Goal: Information Seeking & Learning: Learn about a topic

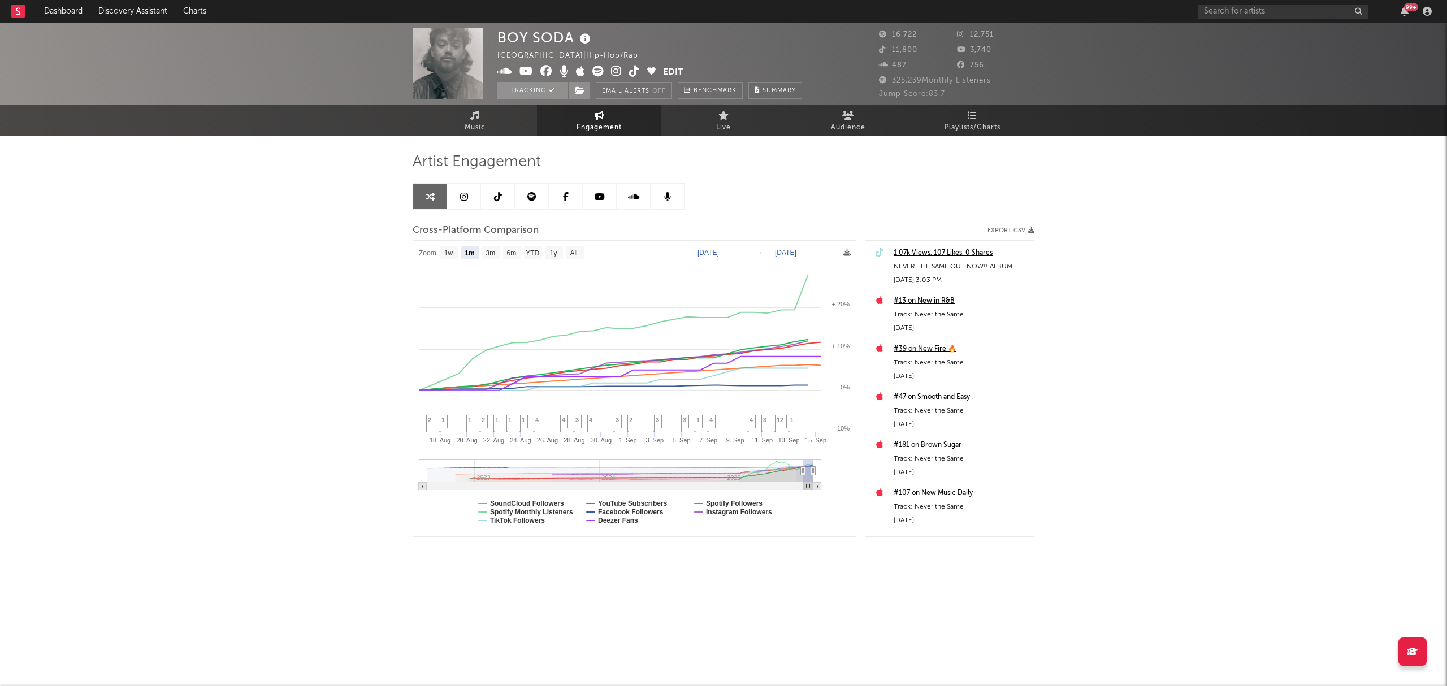
select select "1m"
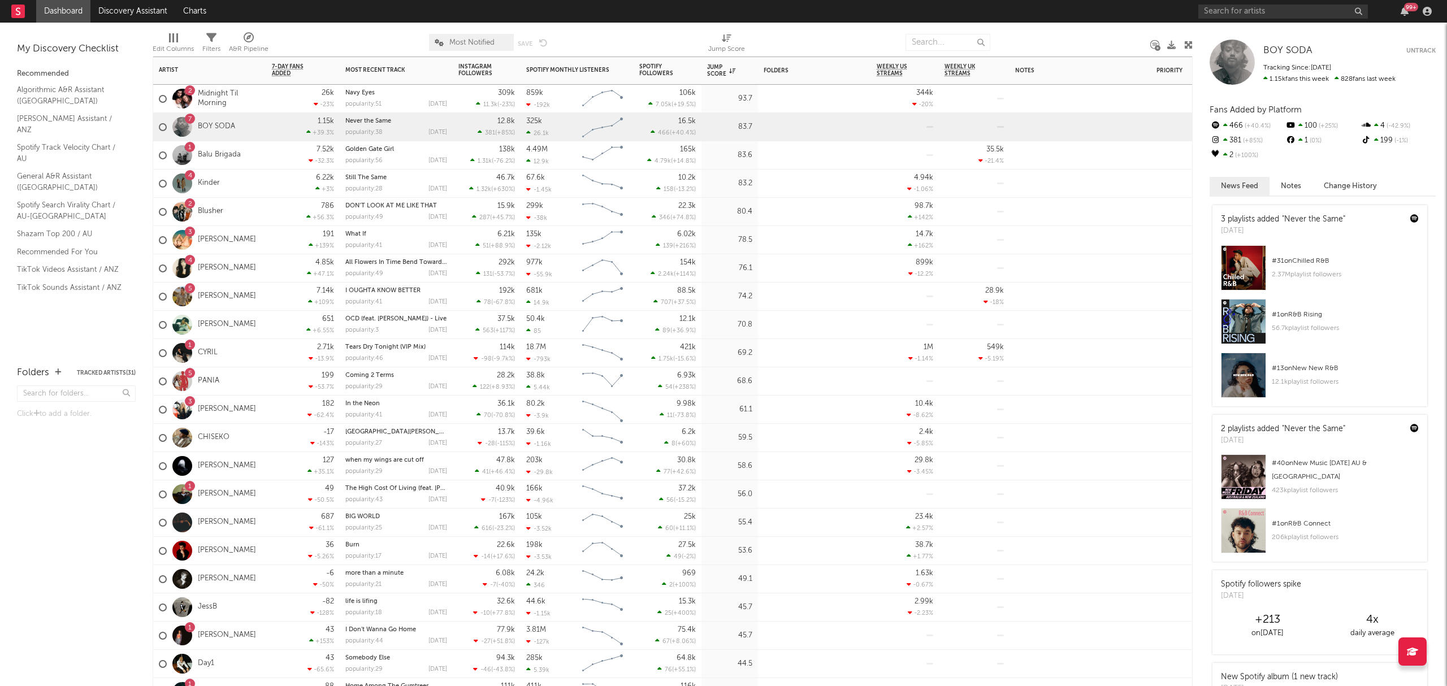
click at [265, 158] on div "1 Balu Brigada" at bounding box center [209, 155] width 113 height 28
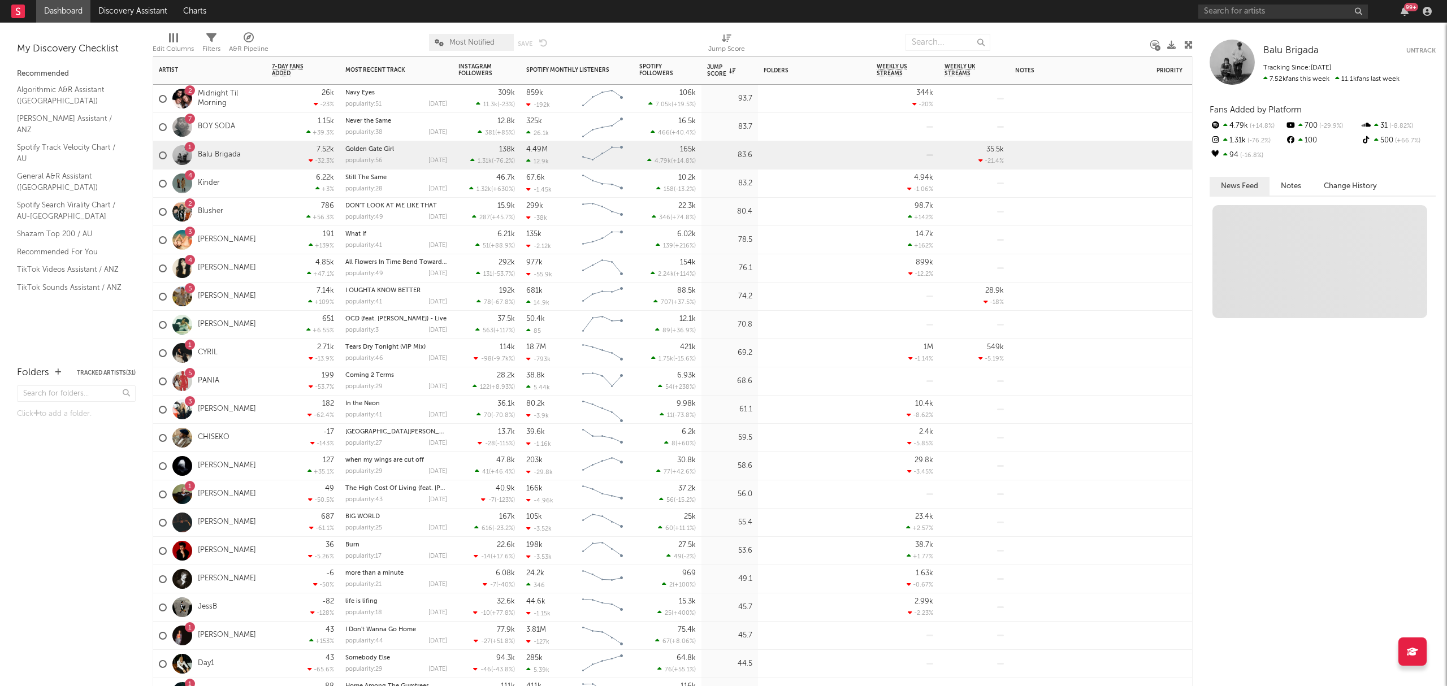
click at [272, 181] on div "6.22k +3 %" at bounding box center [303, 184] width 62 height 28
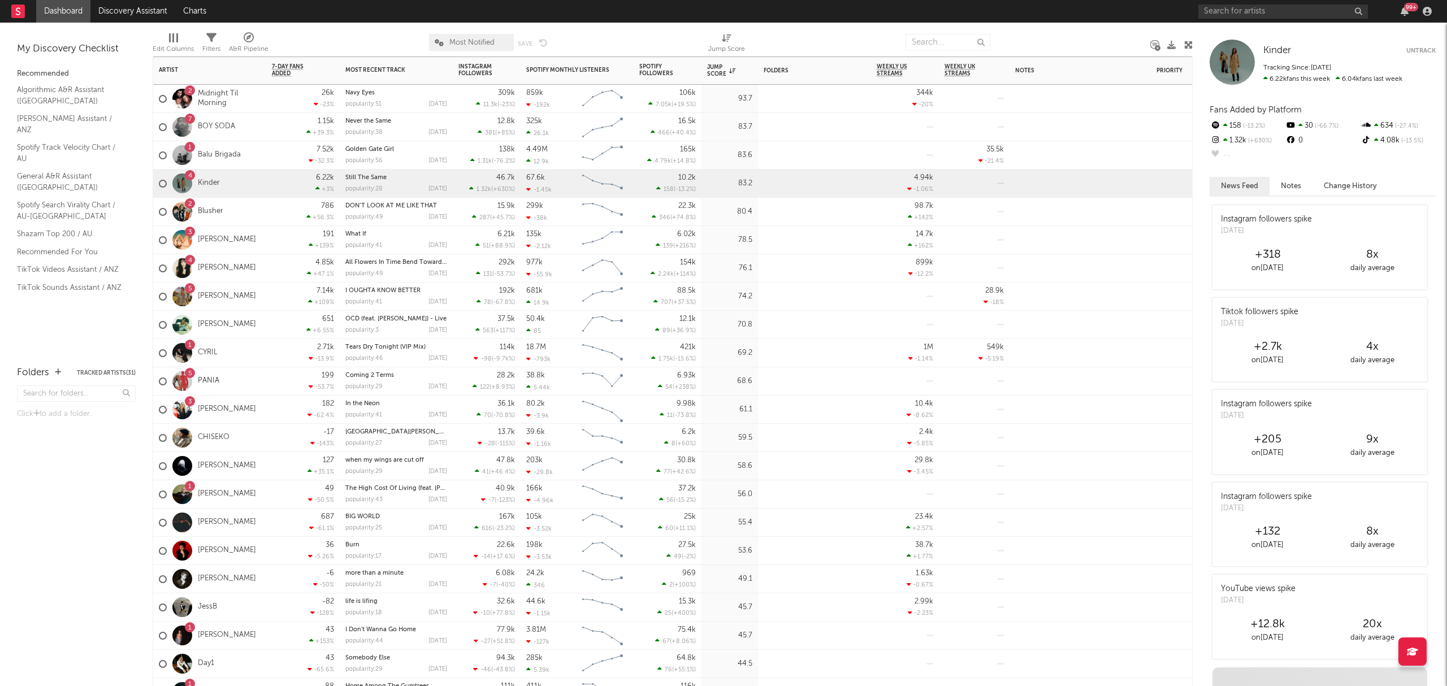
click at [258, 209] on div "2 Blusher" at bounding box center [209, 212] width 113 height 28
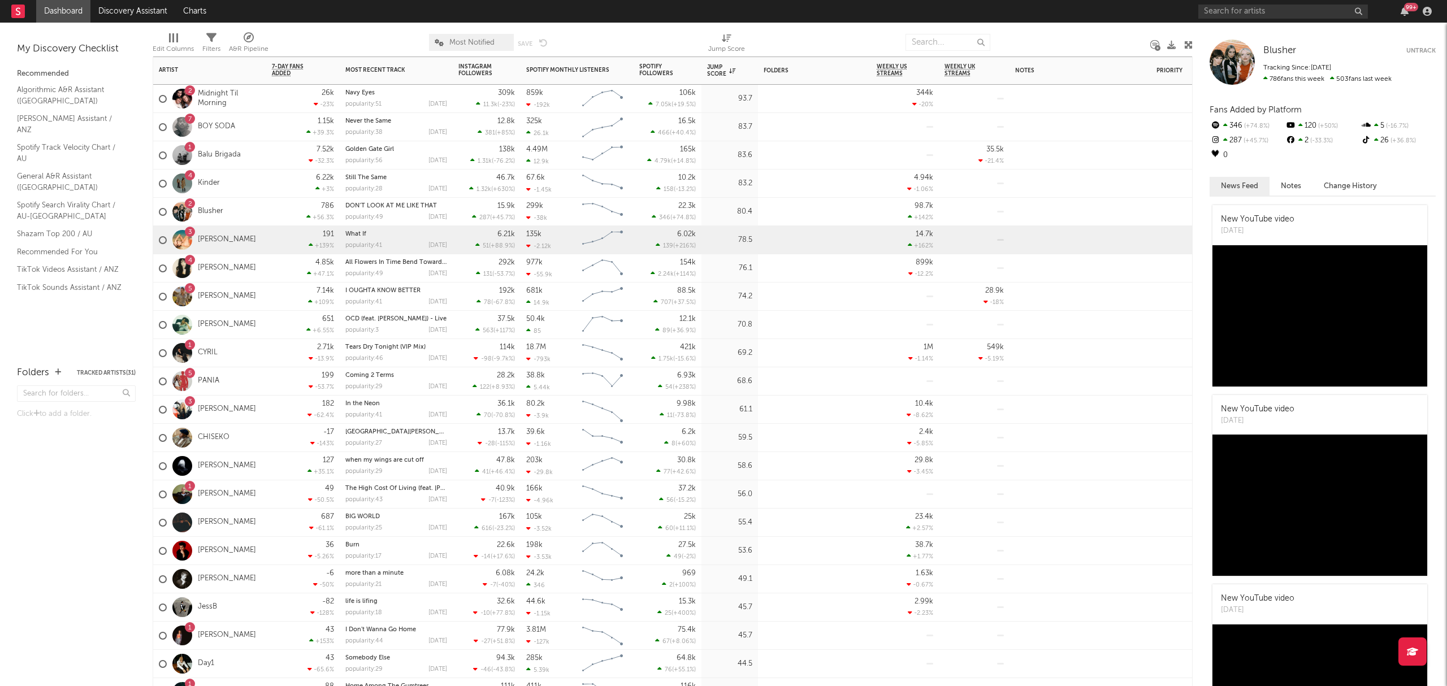
click at [275, 244] on div "191 +139 %" at bounding box center [303, 240] width 62 height 28
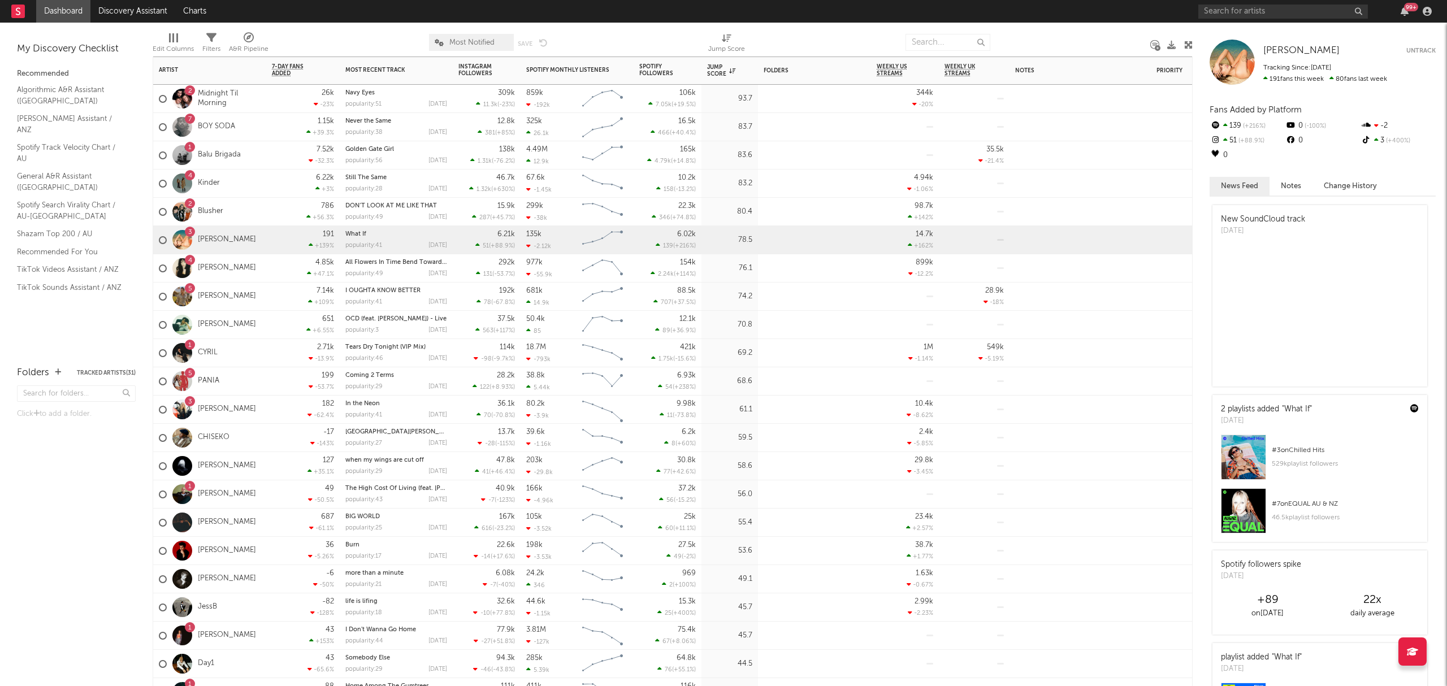
drag, startPoint x: 263, startPoint y: 266, endPoint x: 527, endPoint y: 297, distance: 265.3
click at [263, 266] on div "4 Esha Tewari" at bounding box center [209, 268] width 113 height 28
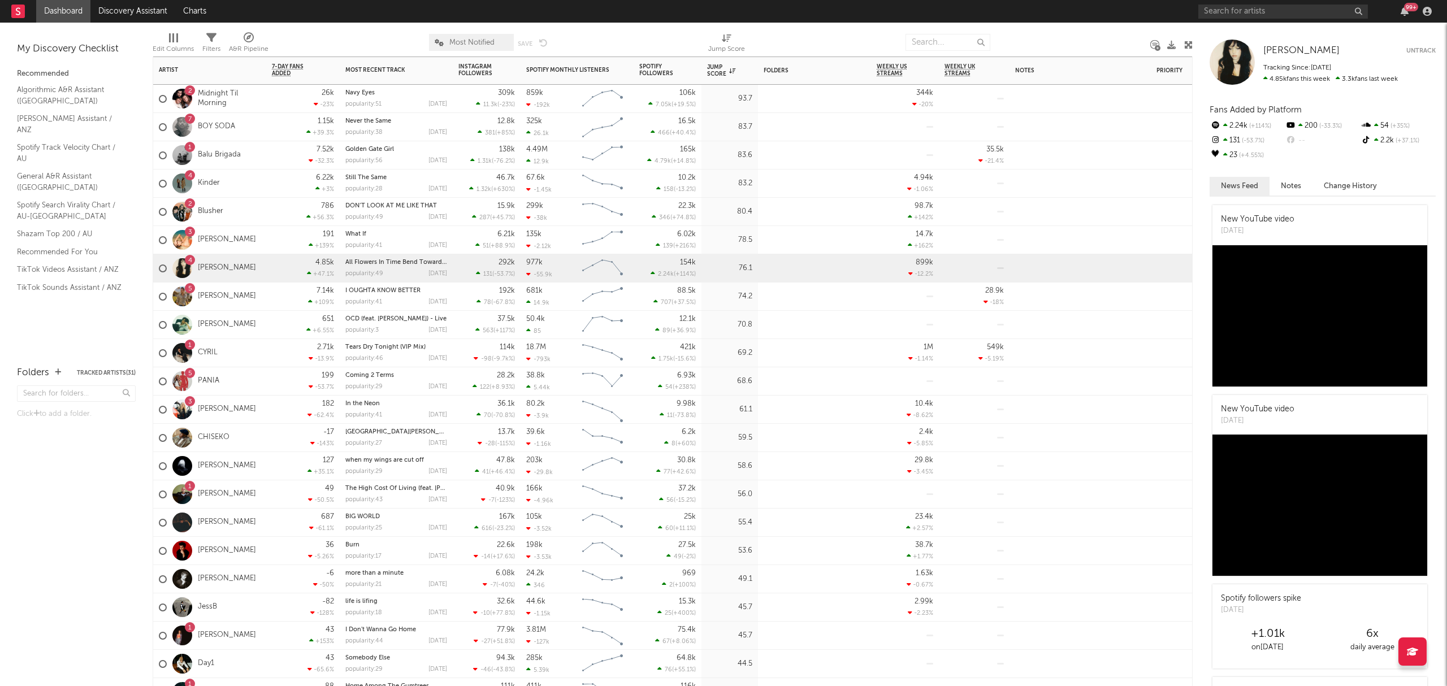
click at [280, 387] on div "199 -53.7 %" at bounding box center [303, 381] width 62 height 28
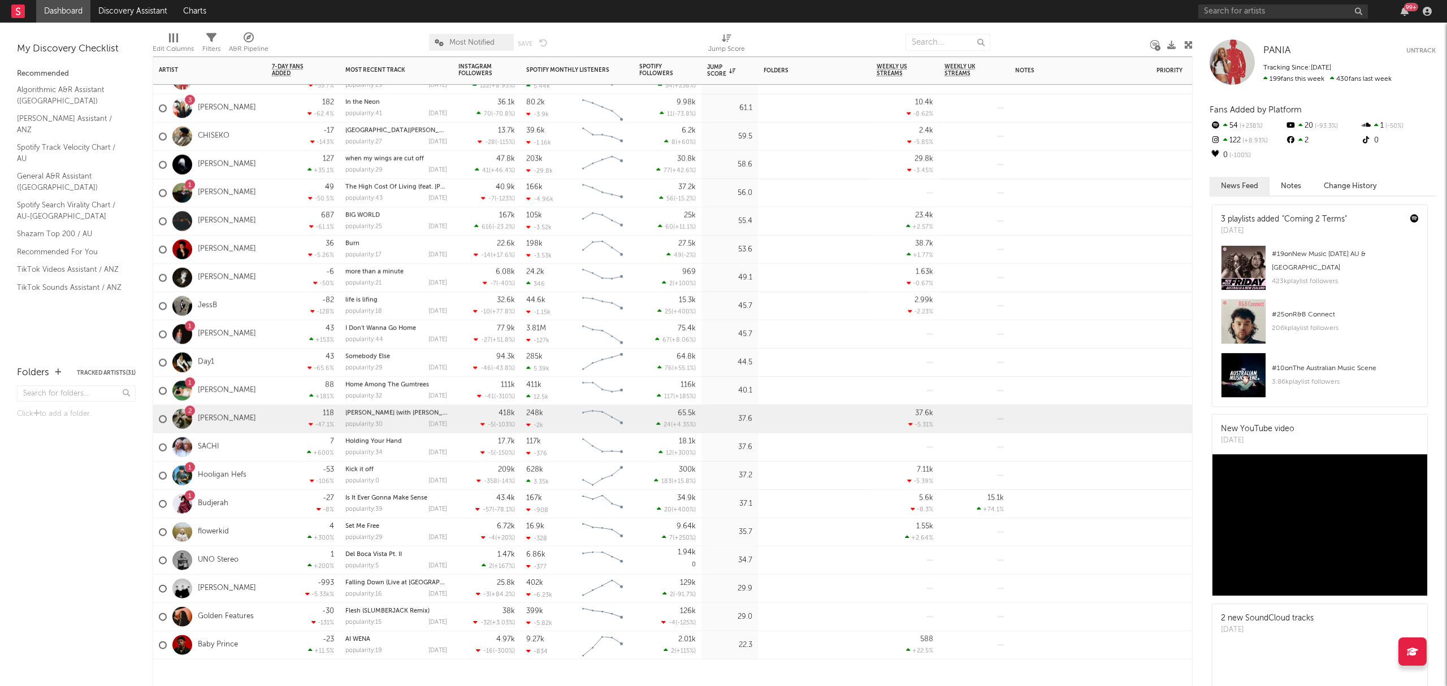
click at [289, 417] on div "118 -47.1 %" at bounding box center [303, 419] width 62 height 28
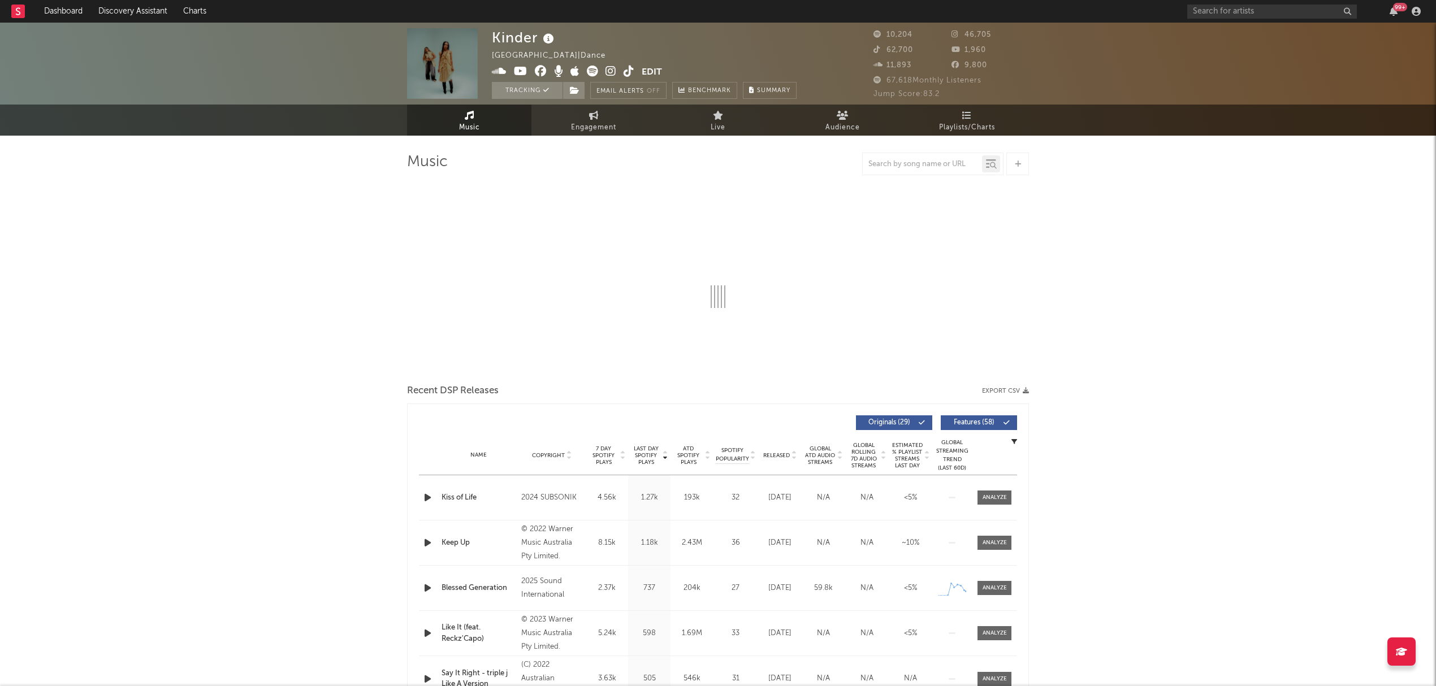
select select "6m"
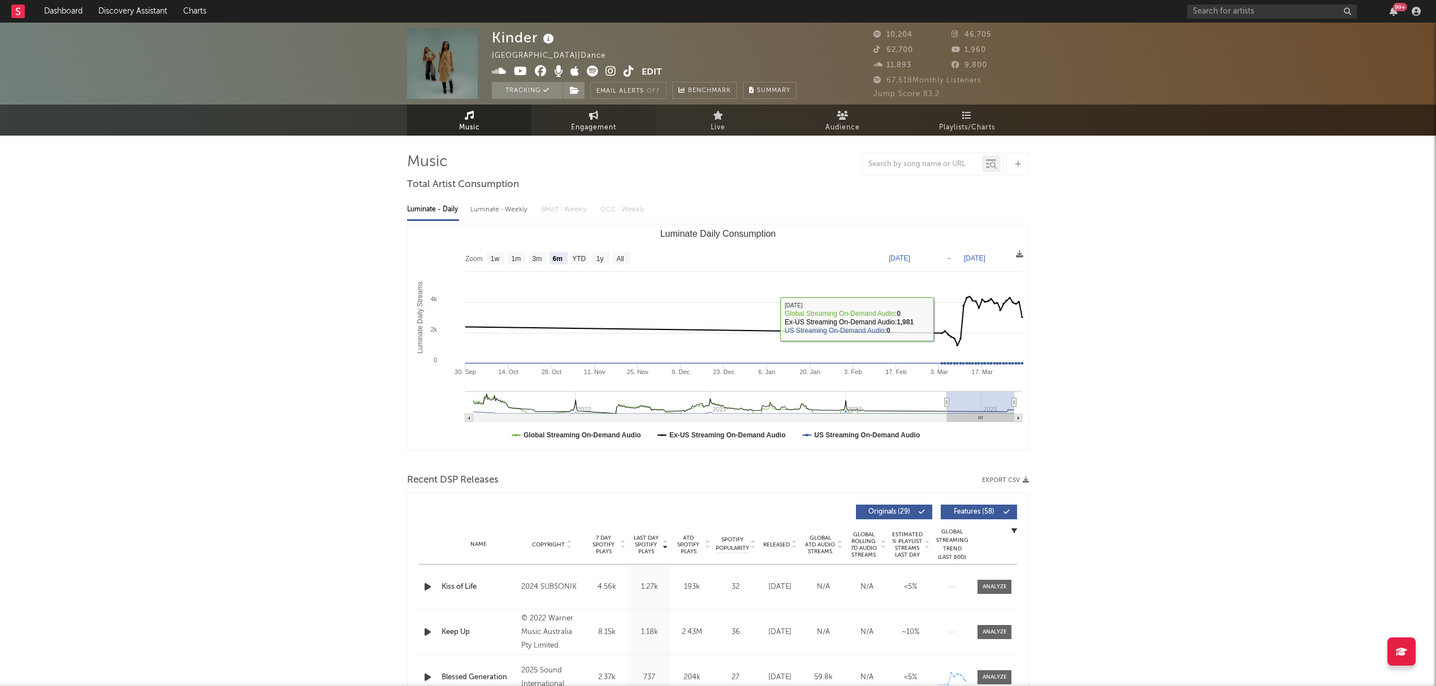
click at [613, 121] on span "Engagement" at bounding box center [593, 128] width 45 height 14
select select "1w"
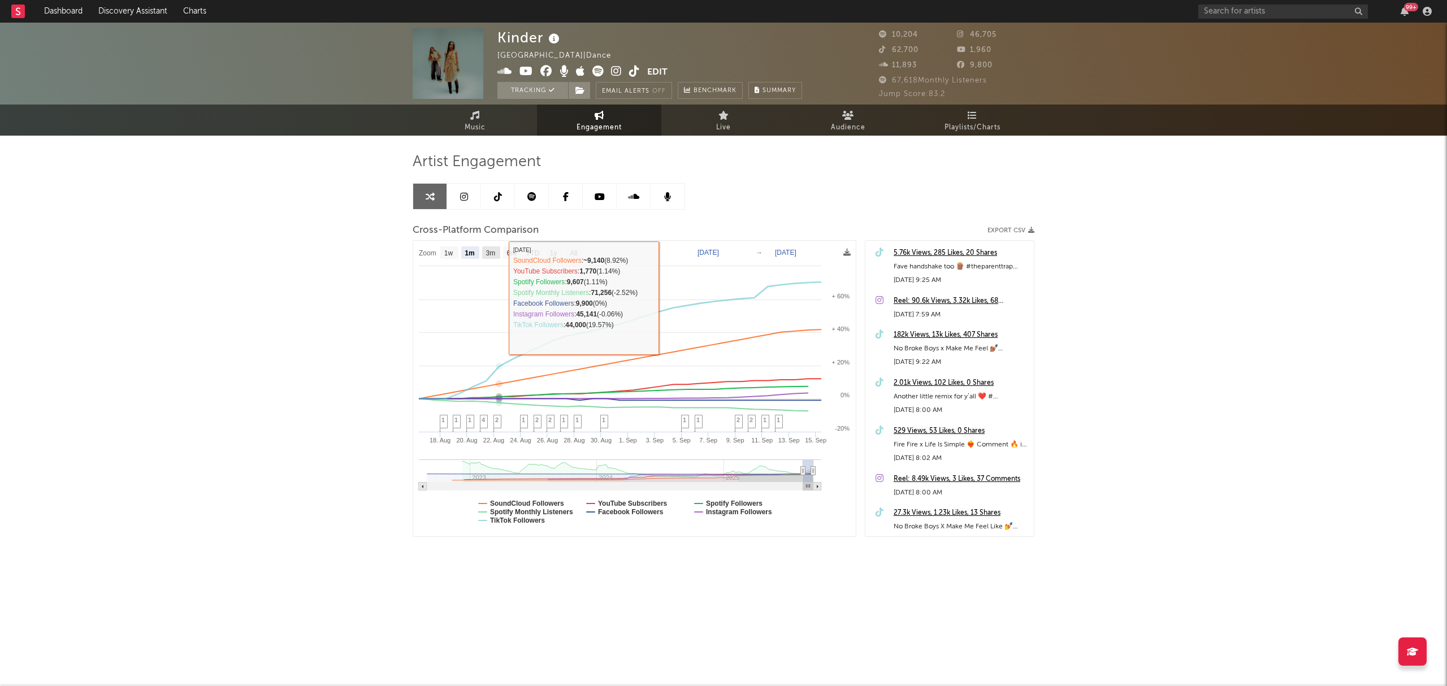
click at [498, 253] on rect at bounding box center [491, 252] width 18 height 12
select select "3m"
type input "2025-06-15"
select select "3m"
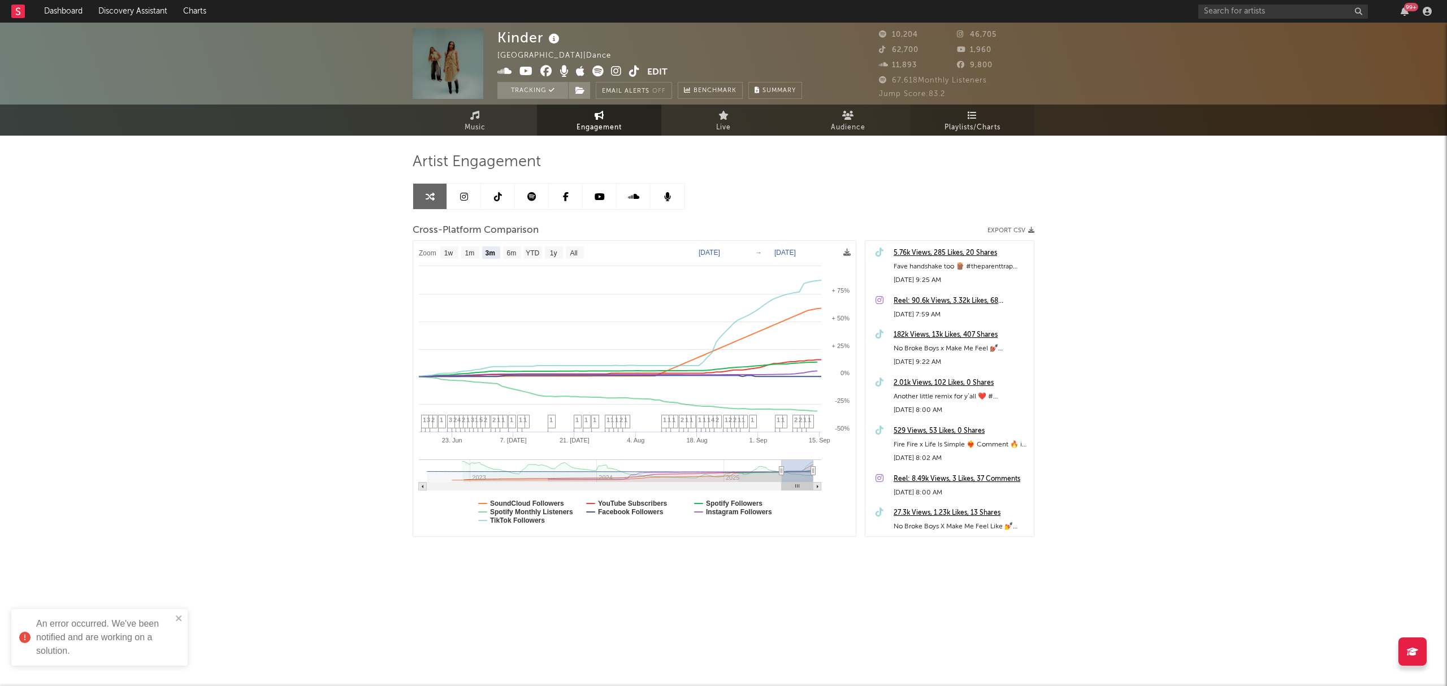
click at [996, 132] on span "Playlists/Charts" at bounding box center [973, 128] width 56 height 14
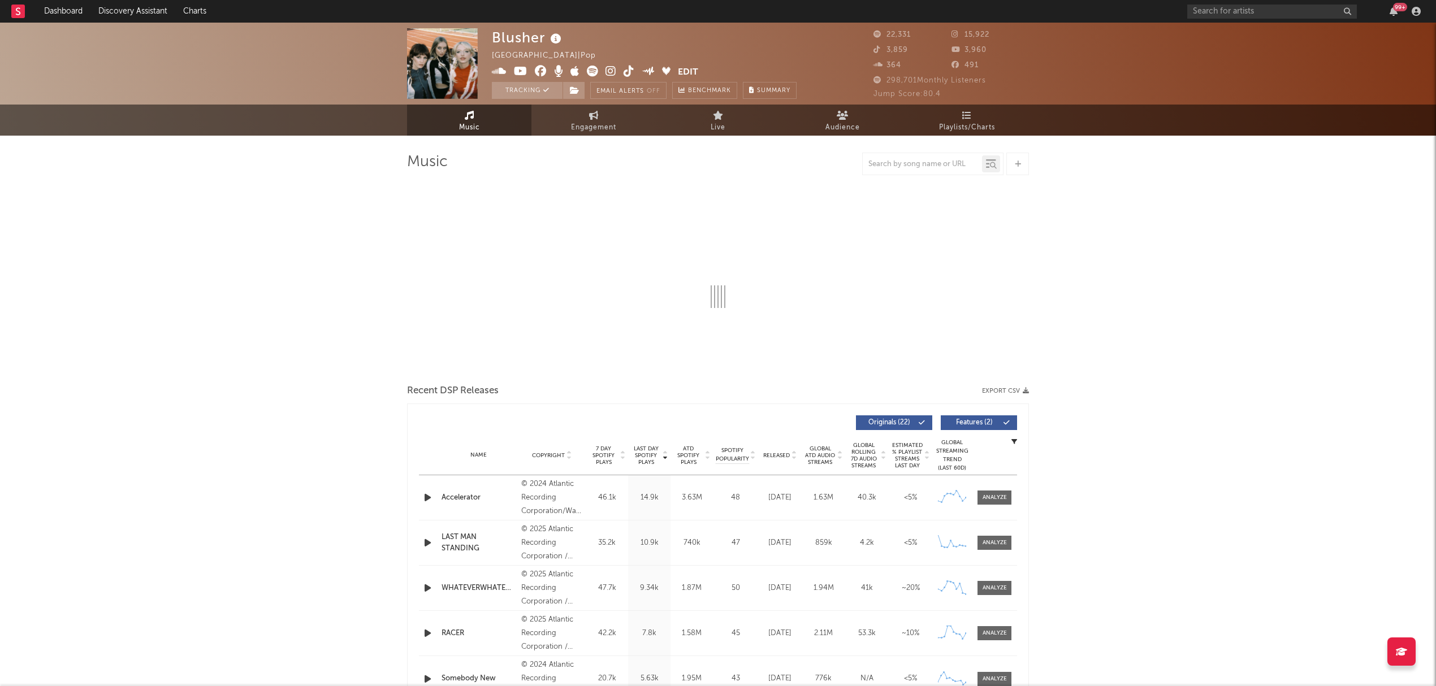
select select "6m"
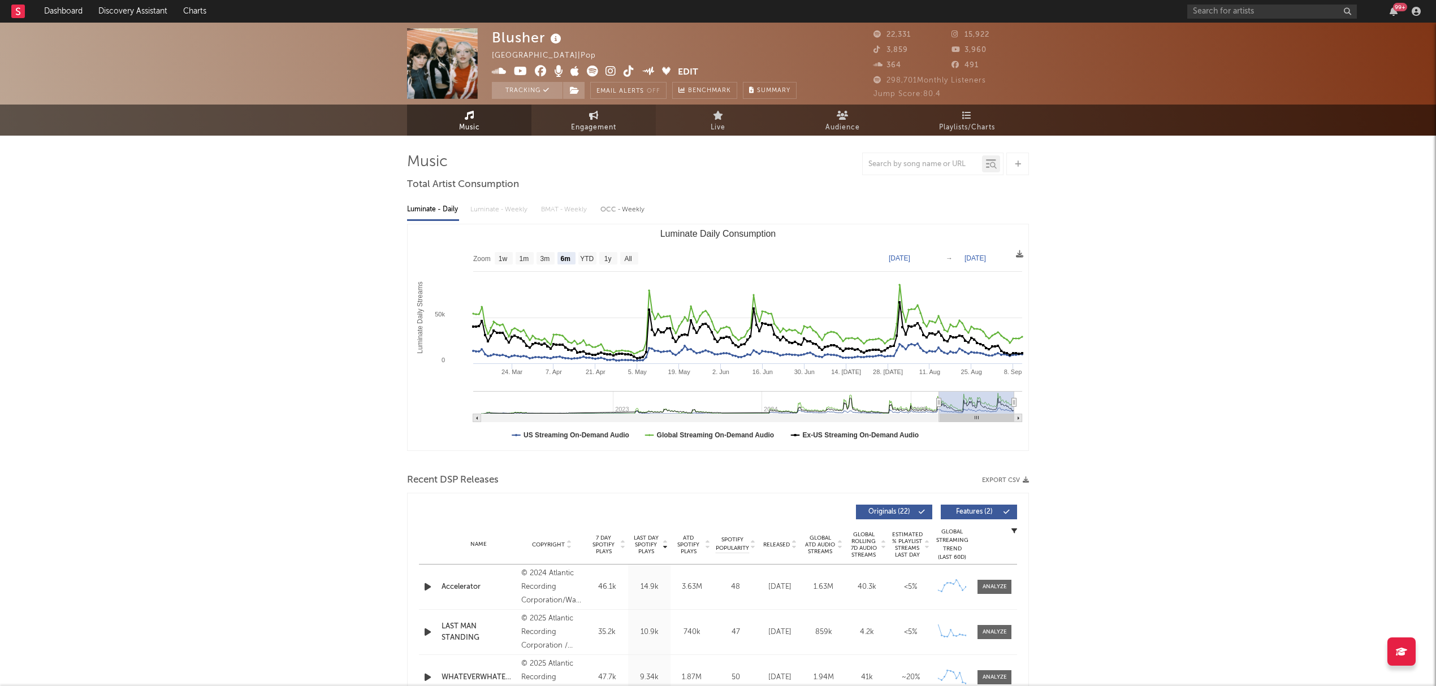
click at [586, 115] on link "Engagement" at bounding box center [593, 120] width 124 height 31
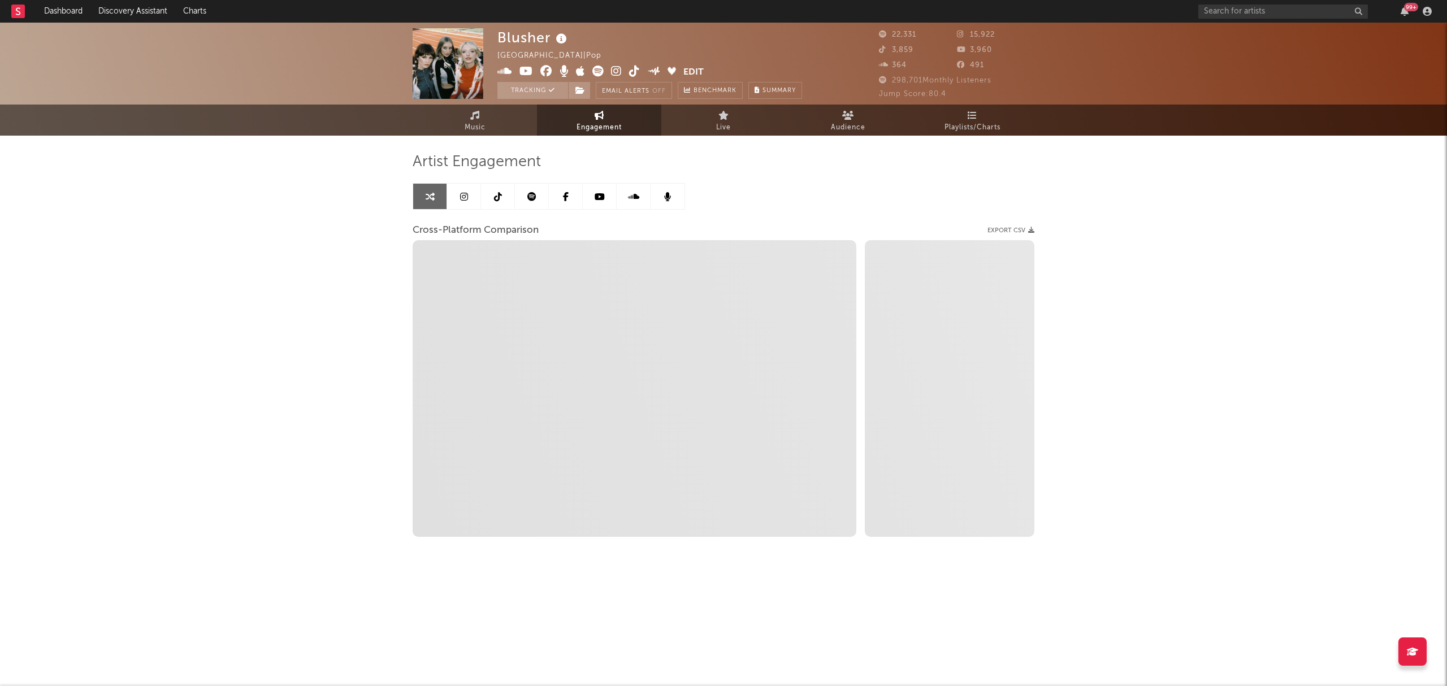
select select "1w"
select select "1m"
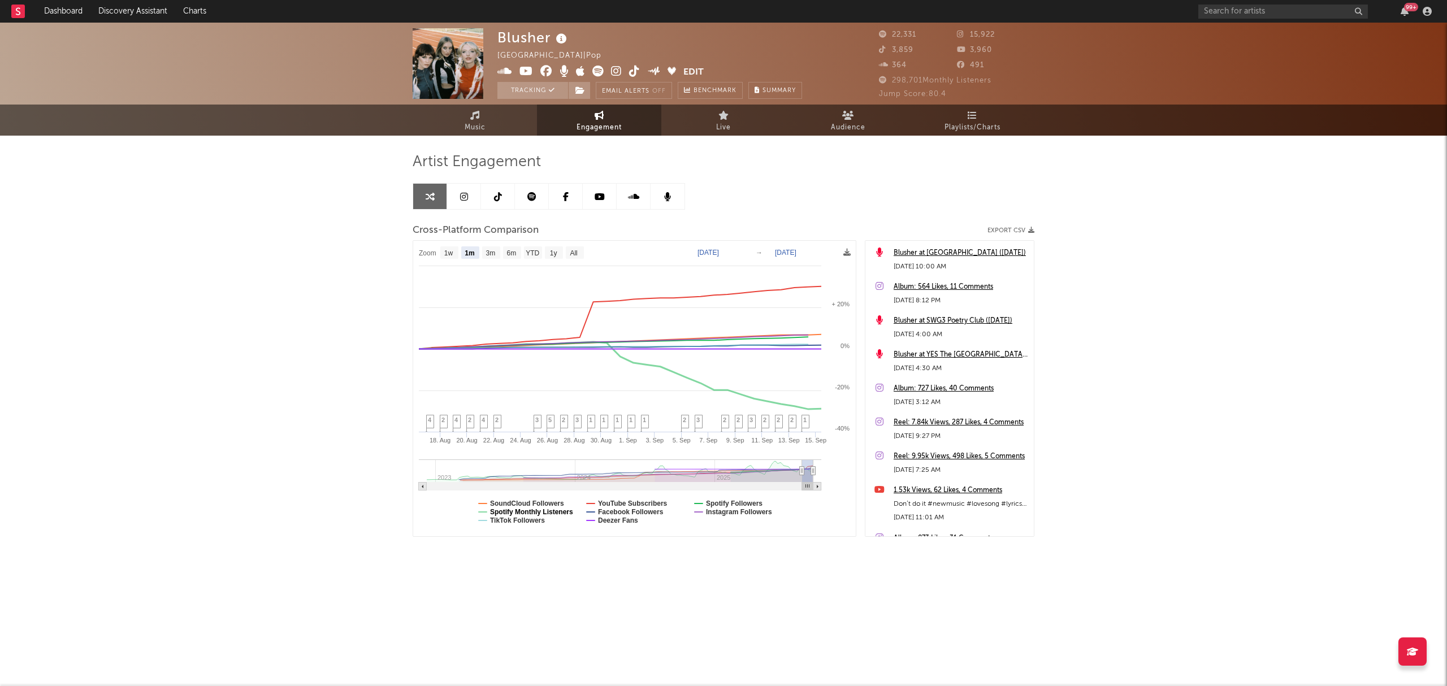
click at [526, 512] on text "Spotify Monthly Listeners" at bounding box center [531, 512] width 83 height 8
select select "1m"
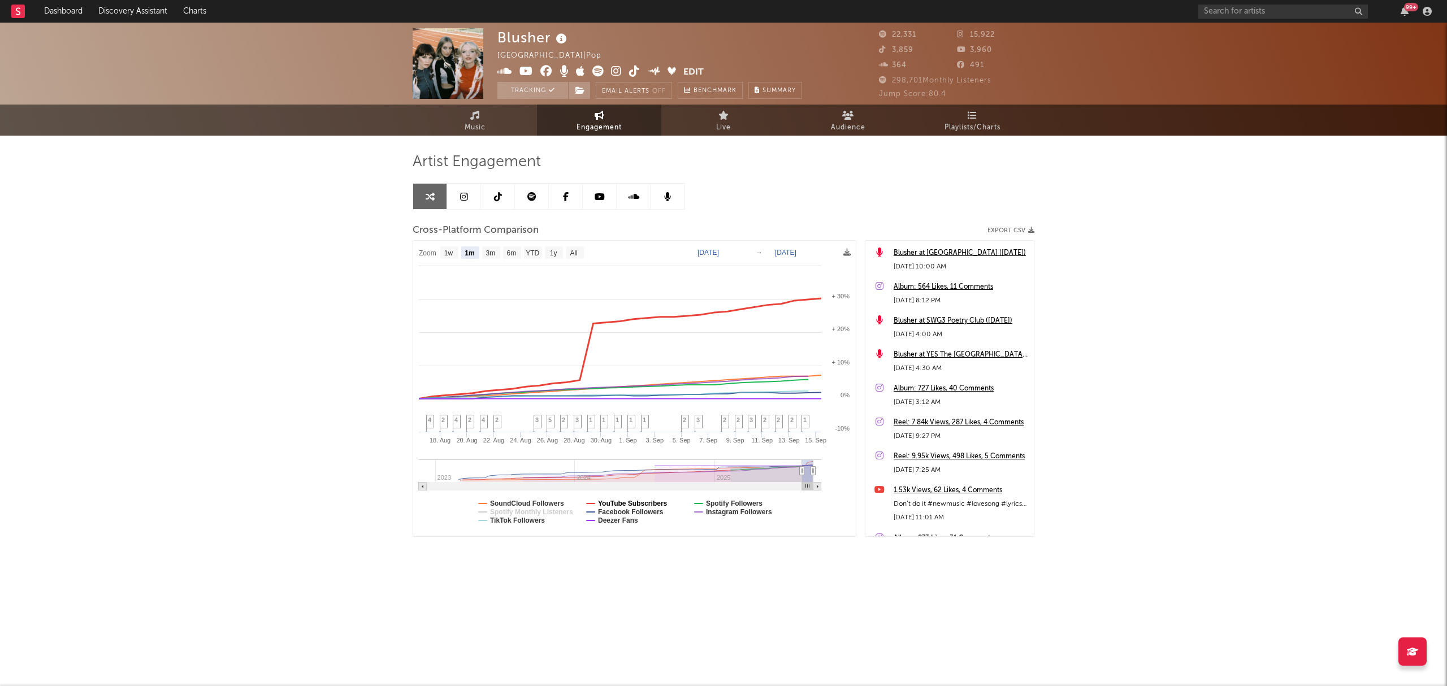
click at [614, 503] on text "YouTube Subscribers" at bounding box center [633, 504] width 70 height 8
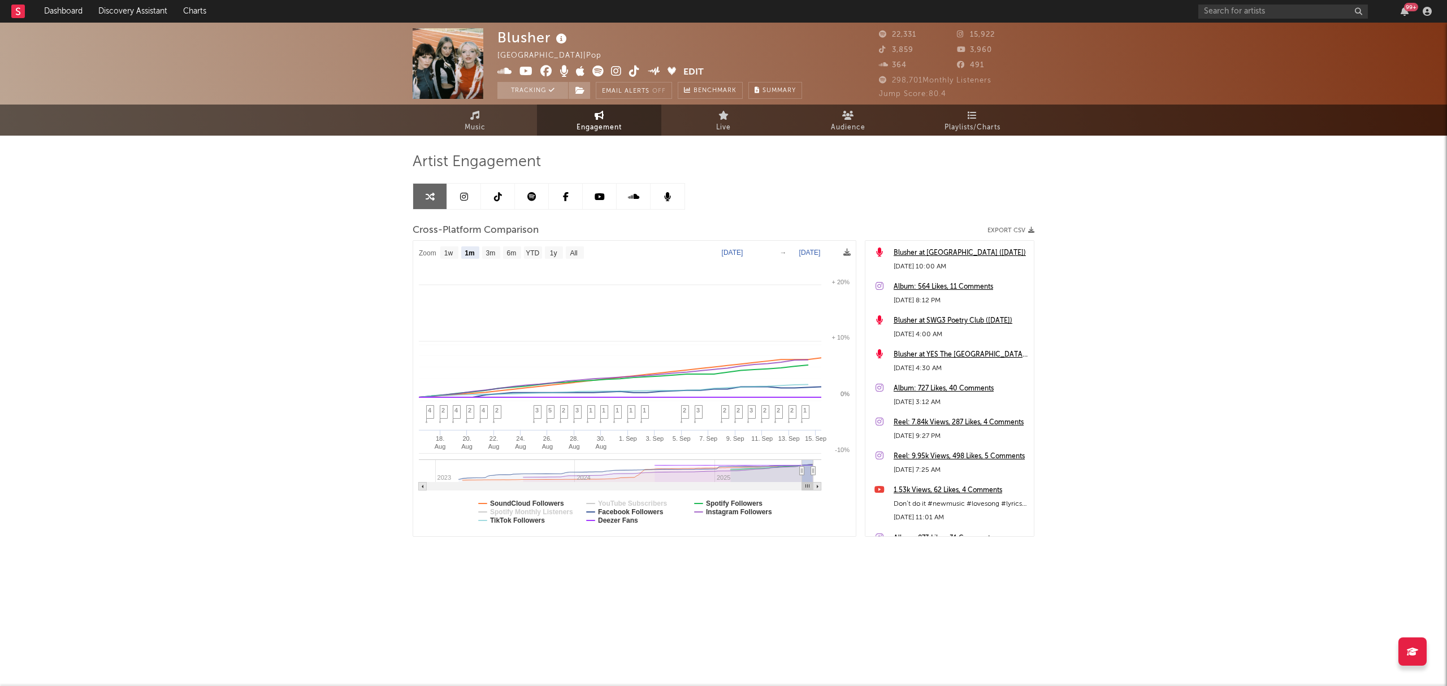
select select "1m"
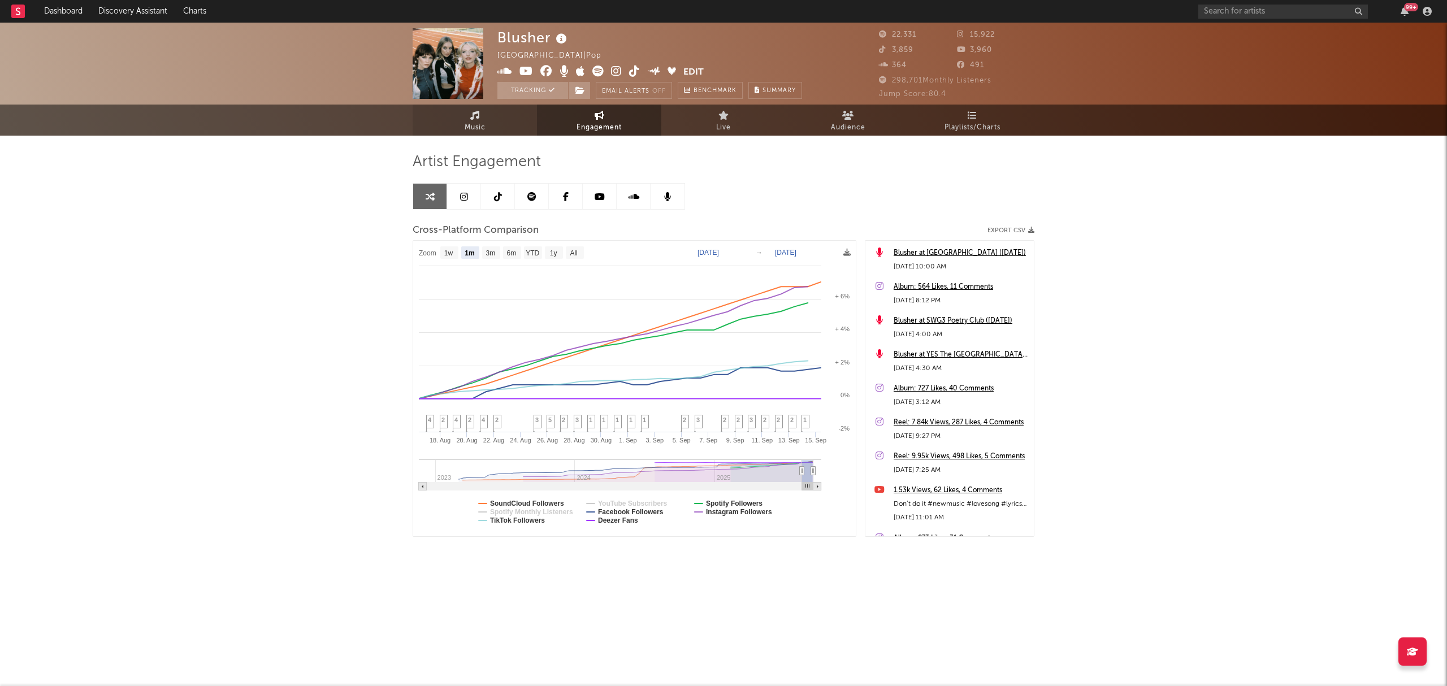
click at [489, 118] on link "Music" at bounding box center [475, 120] width 124 height 31
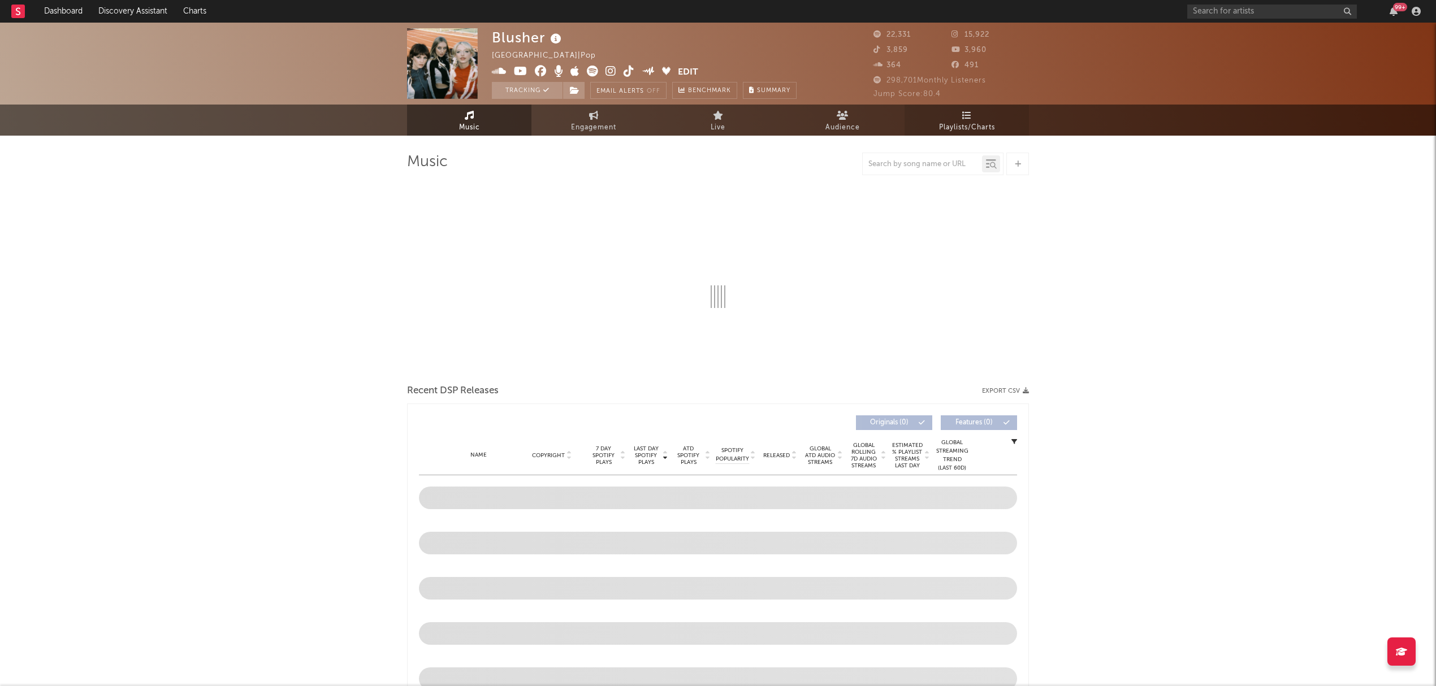
click at [959, 116] on link "Playlists/Charts" at bounding box center [966, 120] width 124 height 31
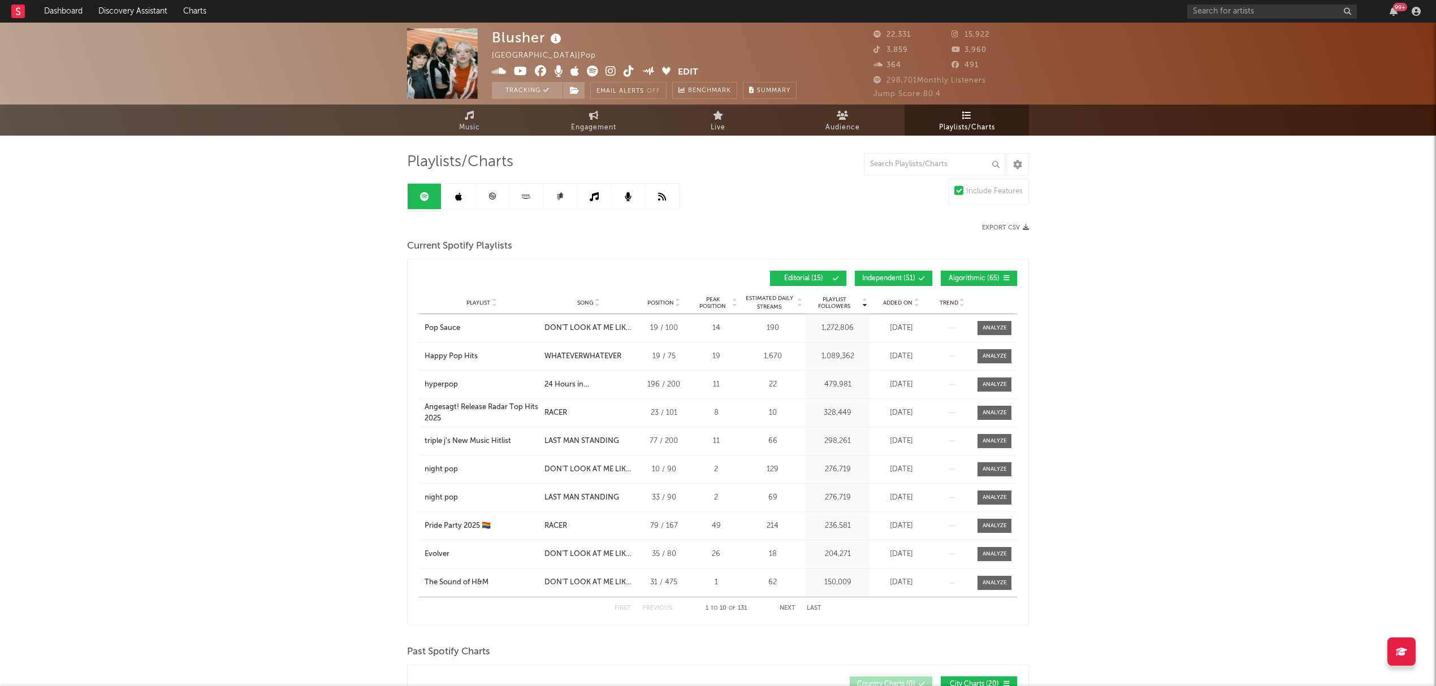
click at [907, 276] on button "Independent ( 51 )" at bounding box center [893, 278] width 77 height 15
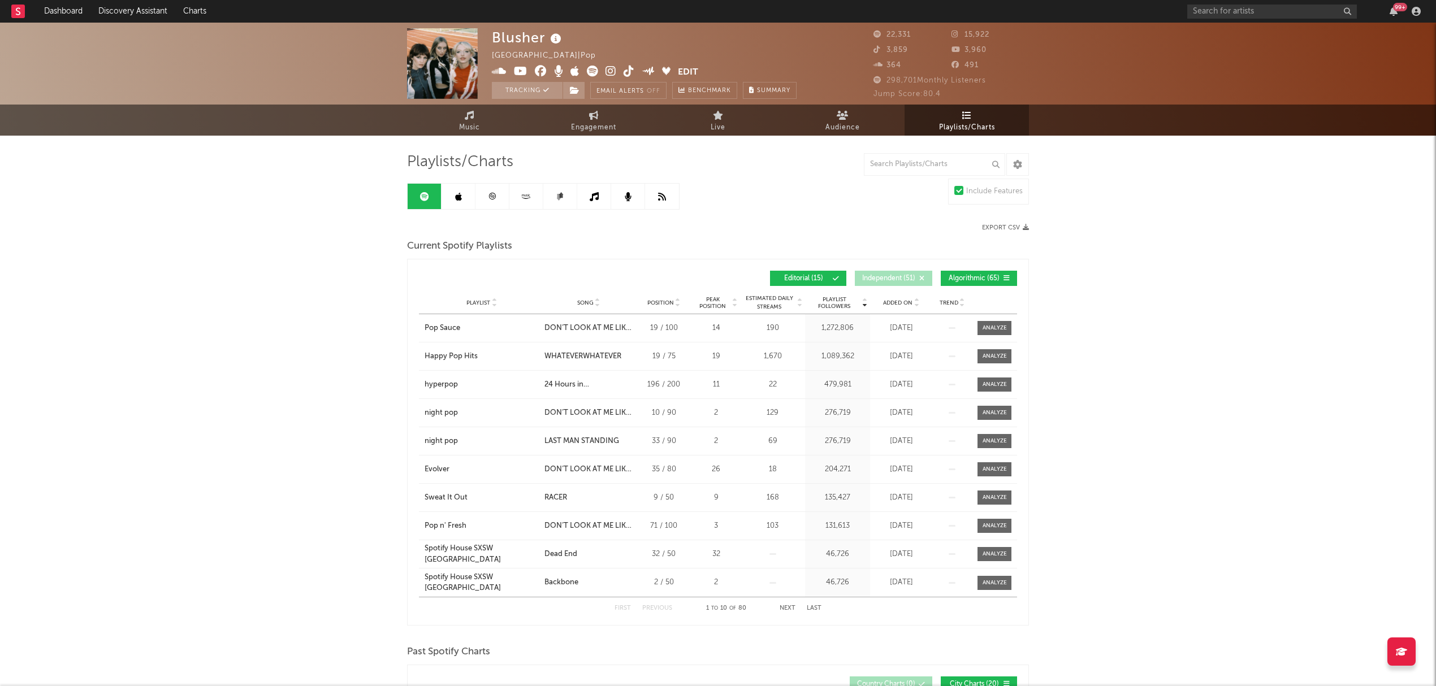
click at [970, 283] on button "Algorithmic ( 65 )" at bounding box center [979, 278] width 76 height 15
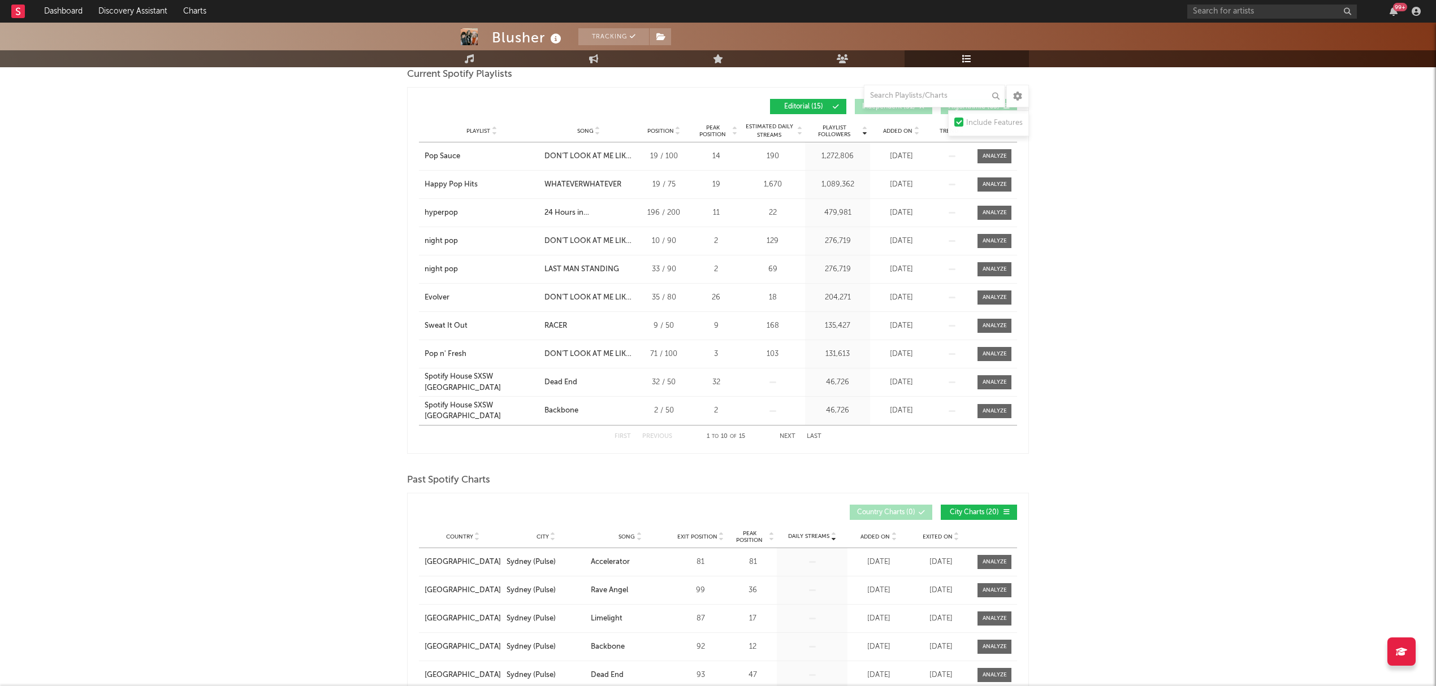
scroll to position [150, 0]
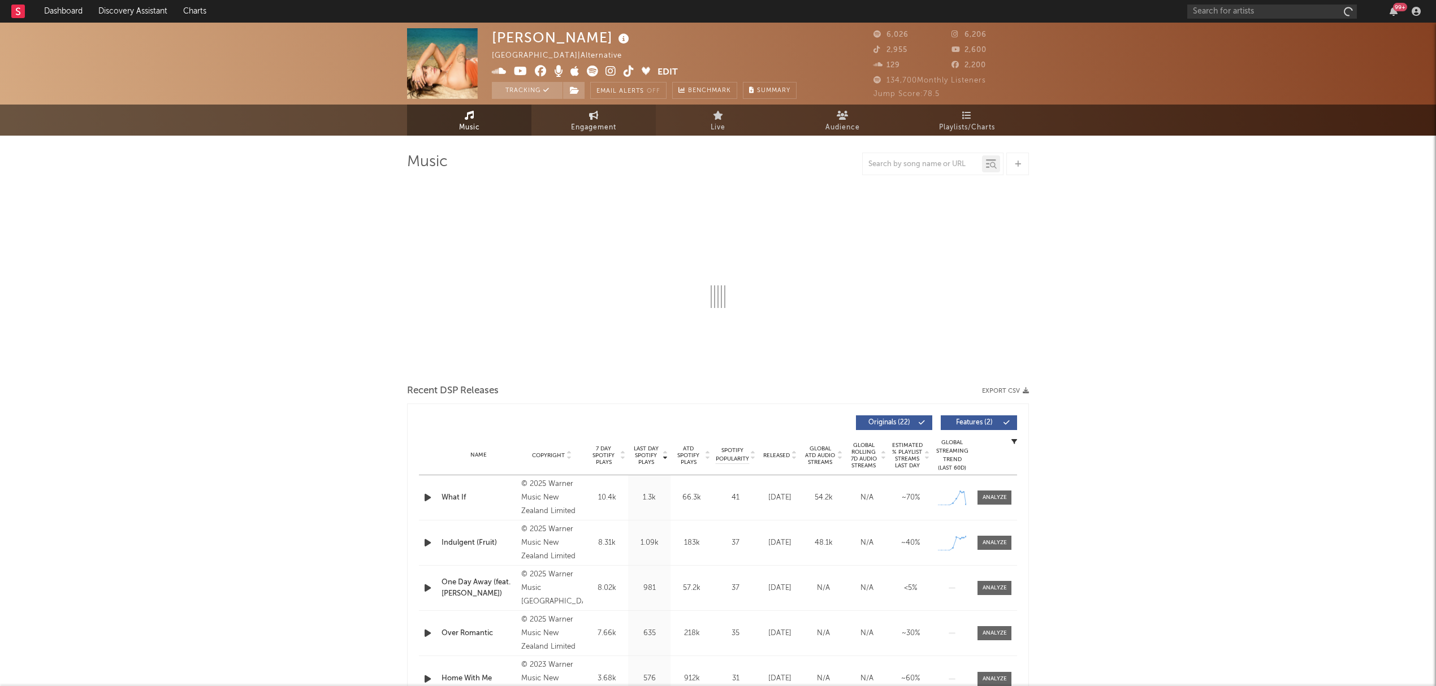
select select "6m"
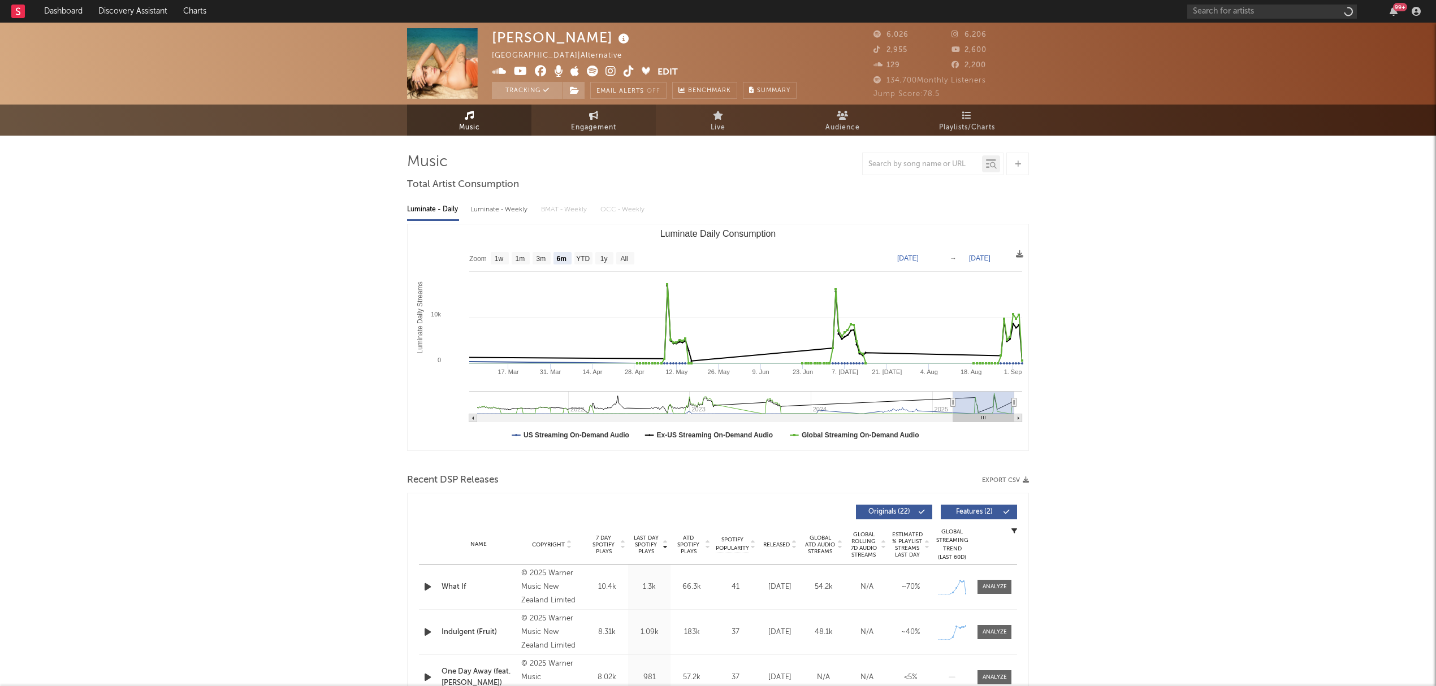
click at [609, 121] on span "Engagement" at bounding box center [593, 128] width 45 height 14
select select "1w"
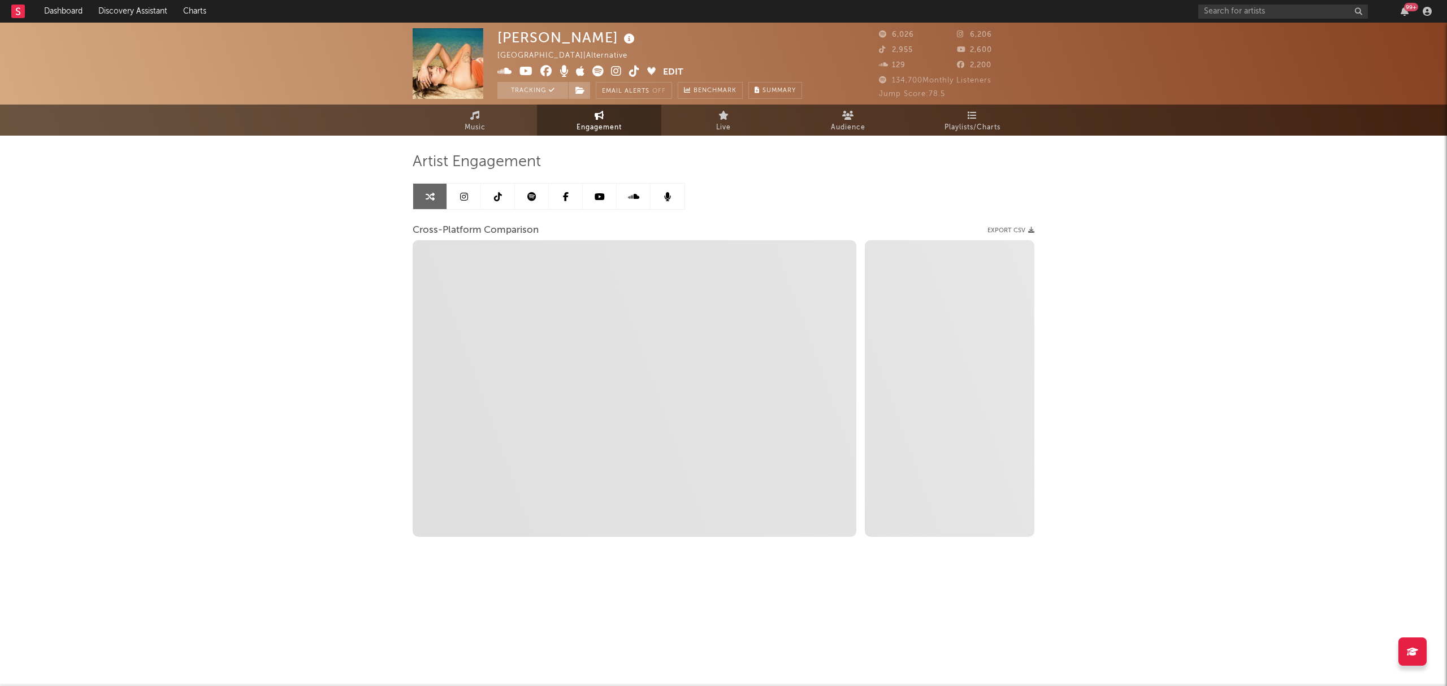
select select "1m"
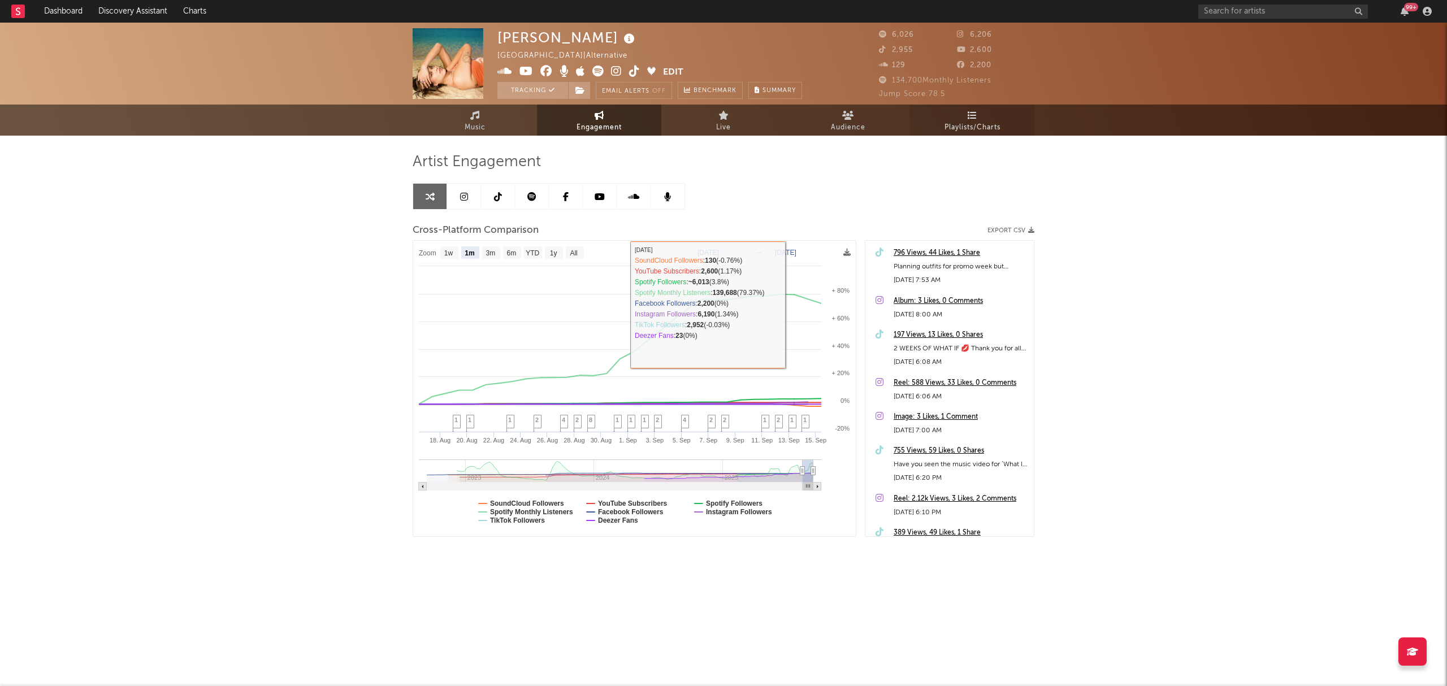
click at [986, 129] on span "Playlists/Charts" at bounding box center [973, 128] width 56 height 14
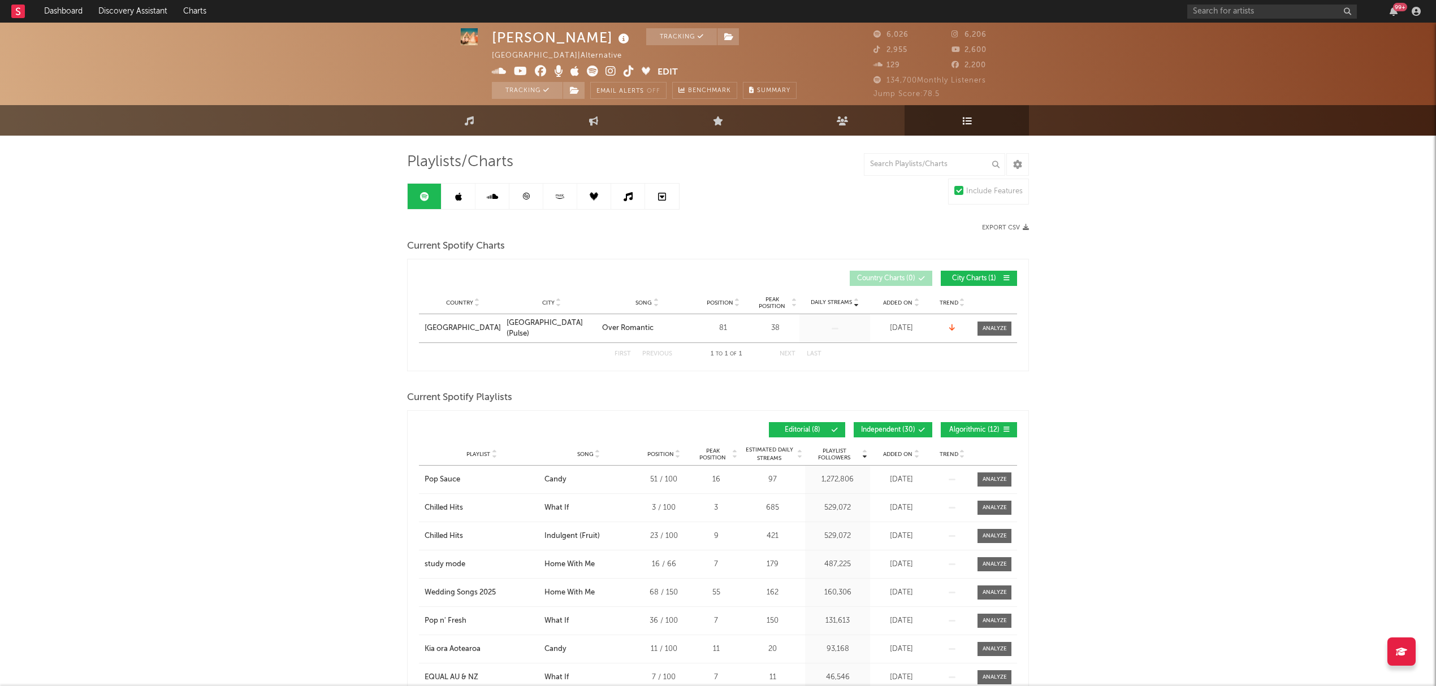
scroll to position [75, 0]
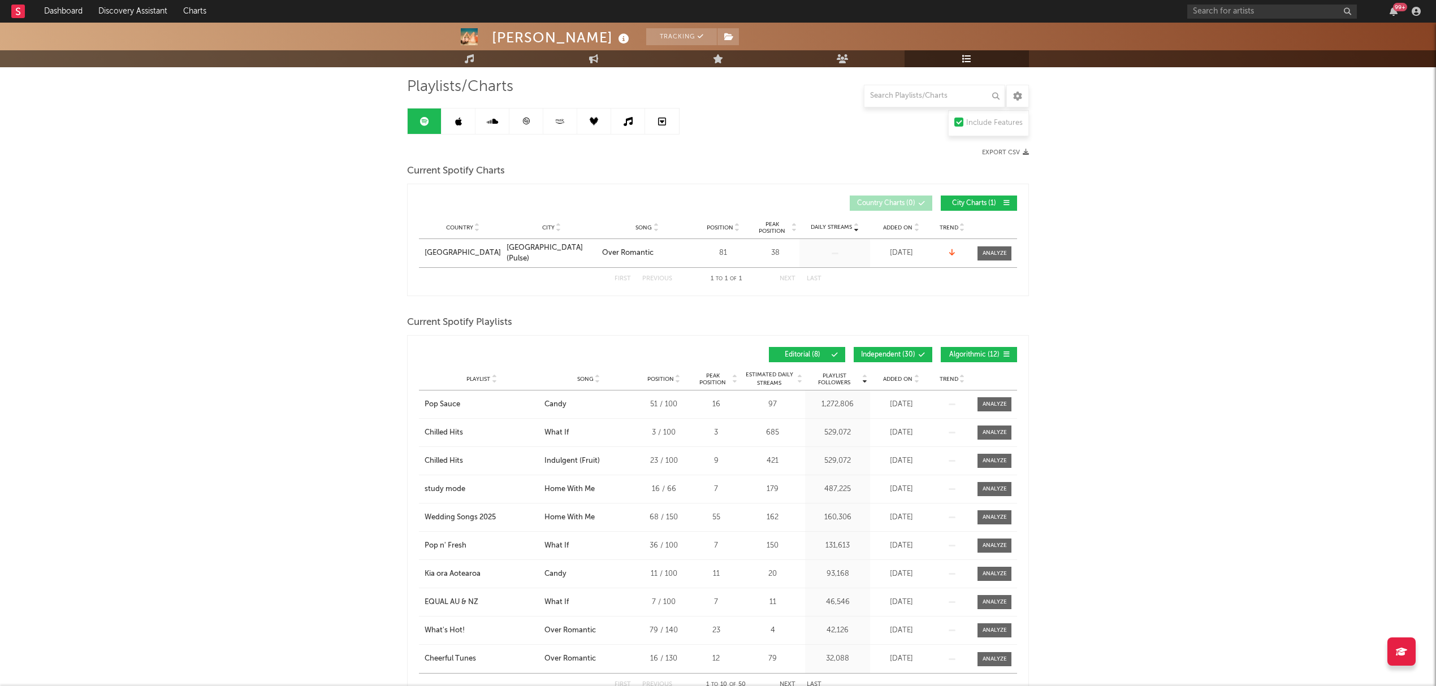
click at [902, 356] on span at bounding box center [902, 355] width 2 height 7
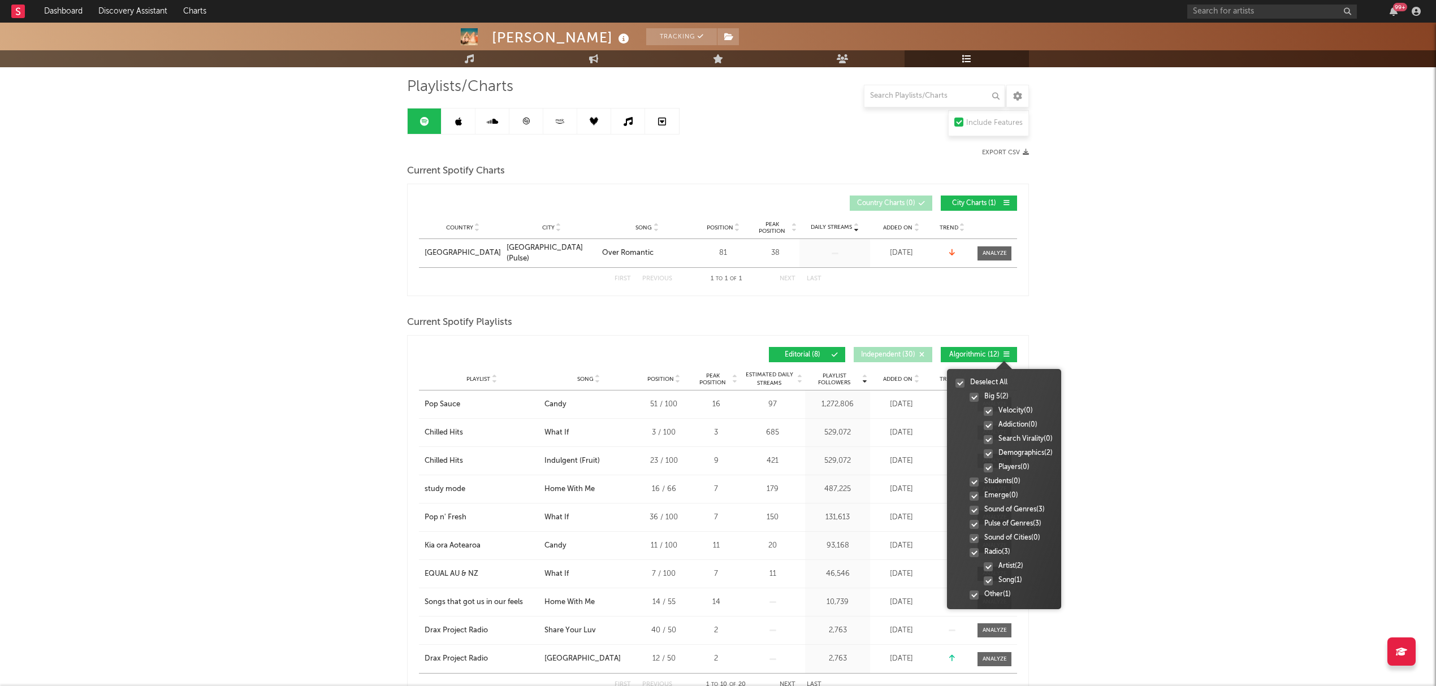
click at [1000, 355] on div at bounding box center [1005, 354] width 10 height 7
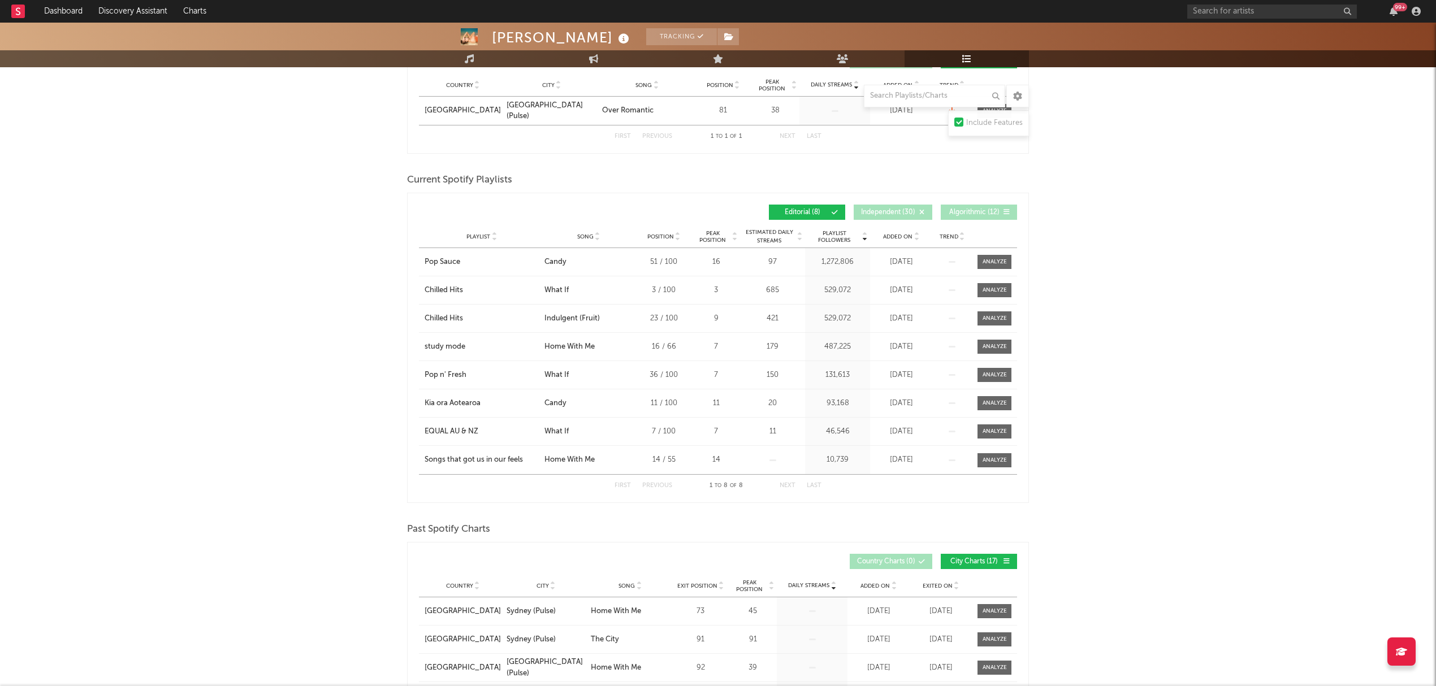
scroll to position [226, 0]
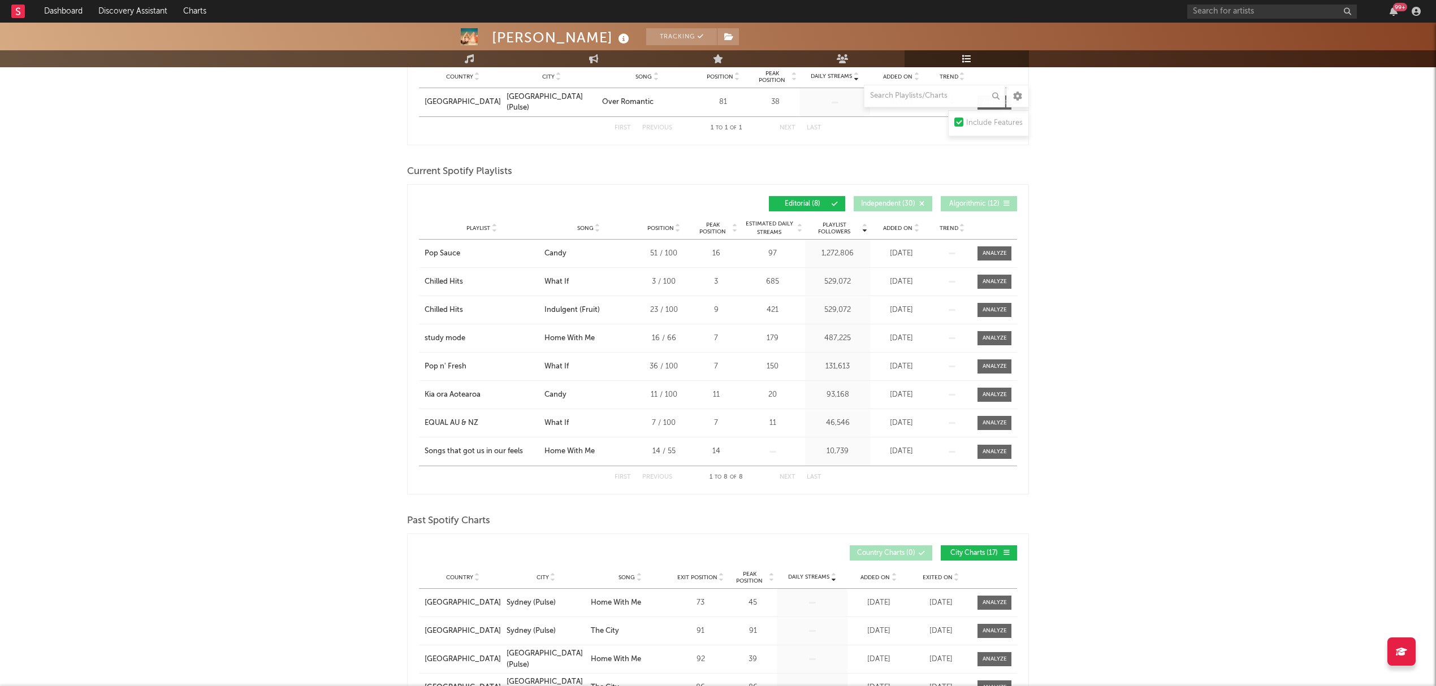
click at [907, 228] on span "Added On" at bounding box center [897, 228] width 29 height 7
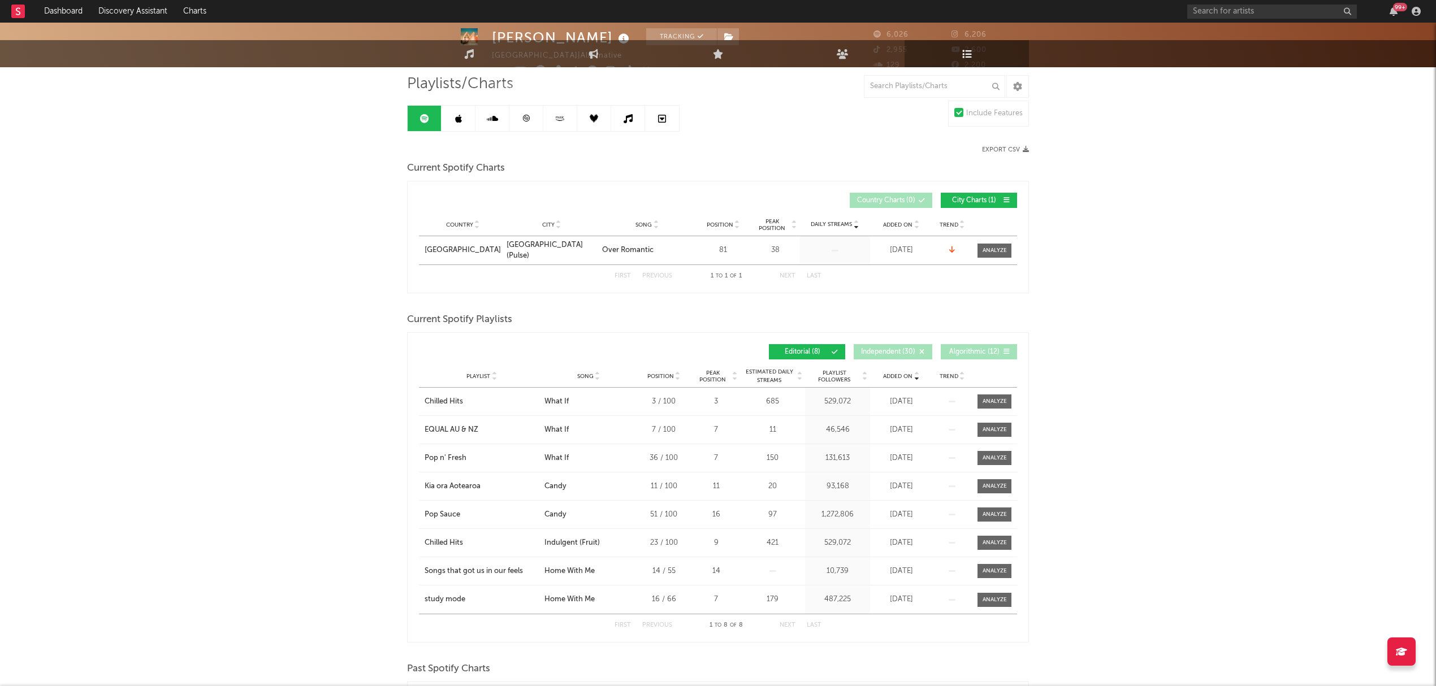
scroll to position [0, 0]
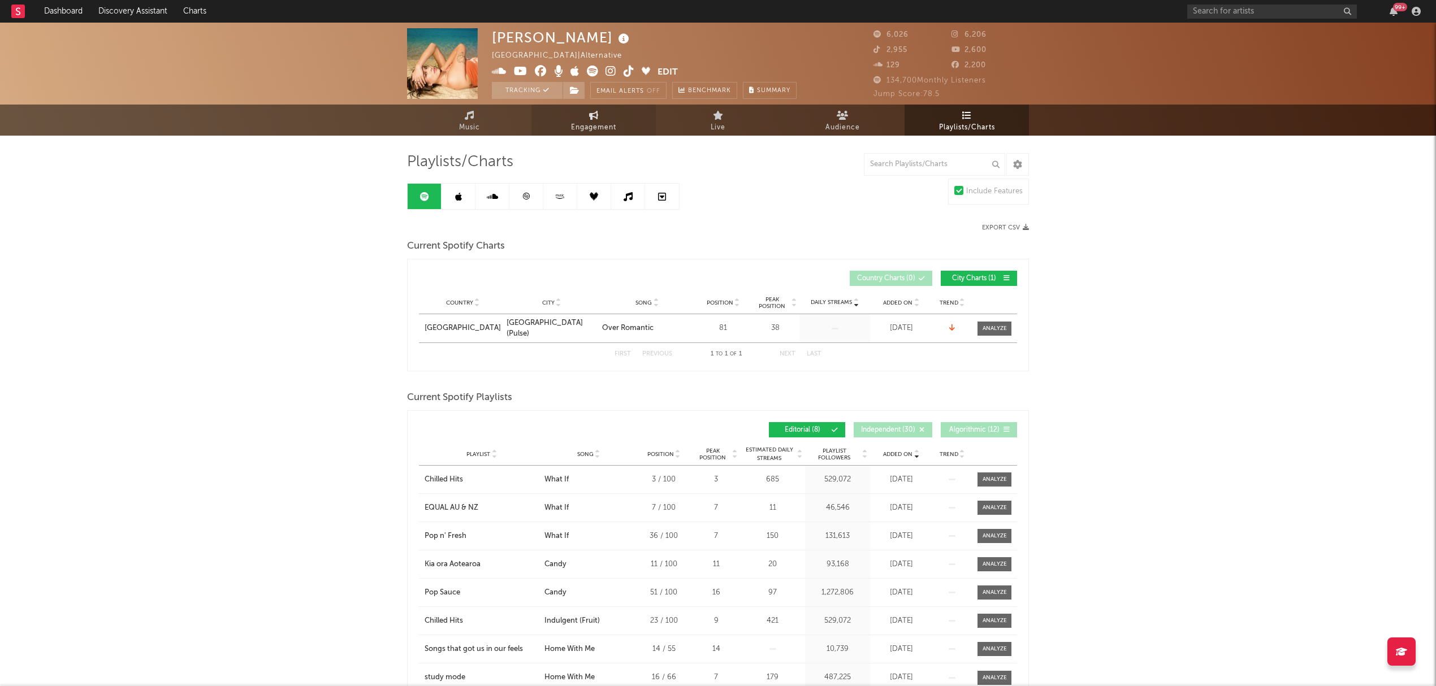
click at [613, 131] on span "Engagement" at bounding box center [593, 128] width 45 height 14
select select "1w"
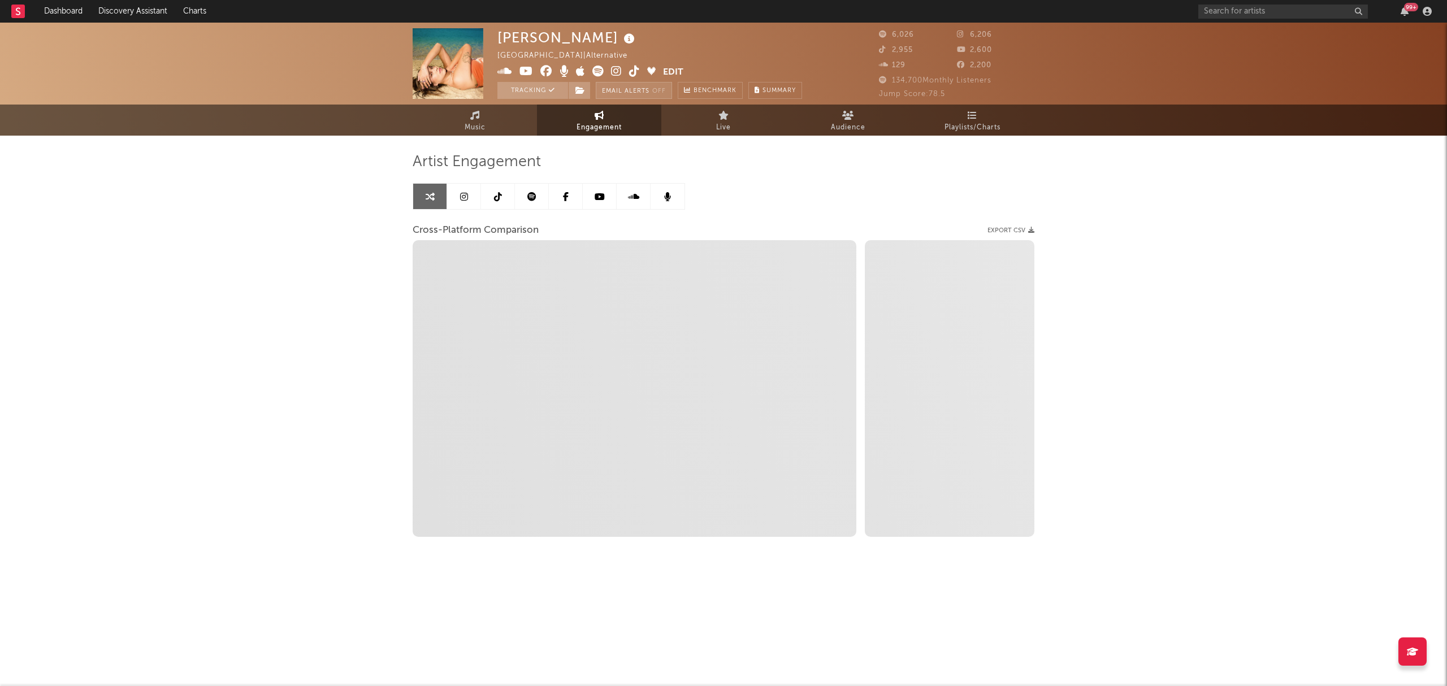
select select "1m"
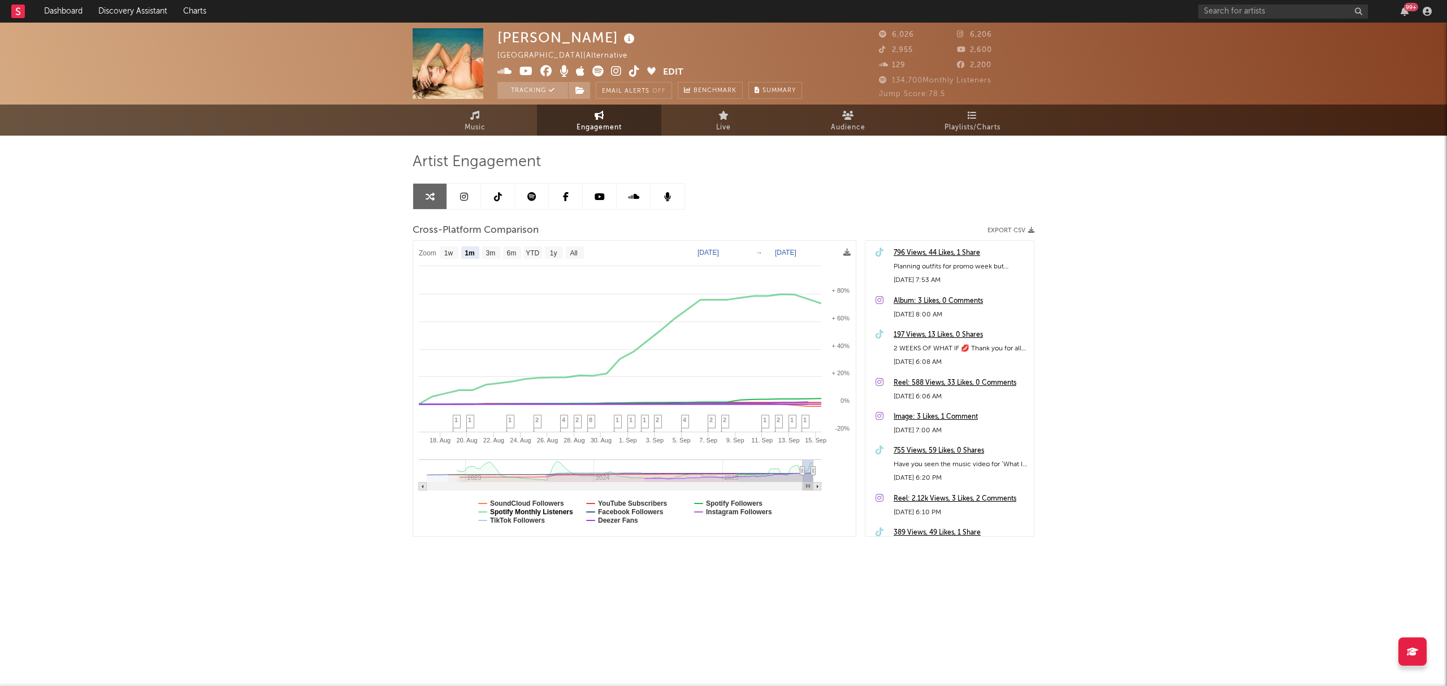
click at [556, 512] on text "Spotify Monthly Listeners" at bounding box center [531, 512] width 83 height 8
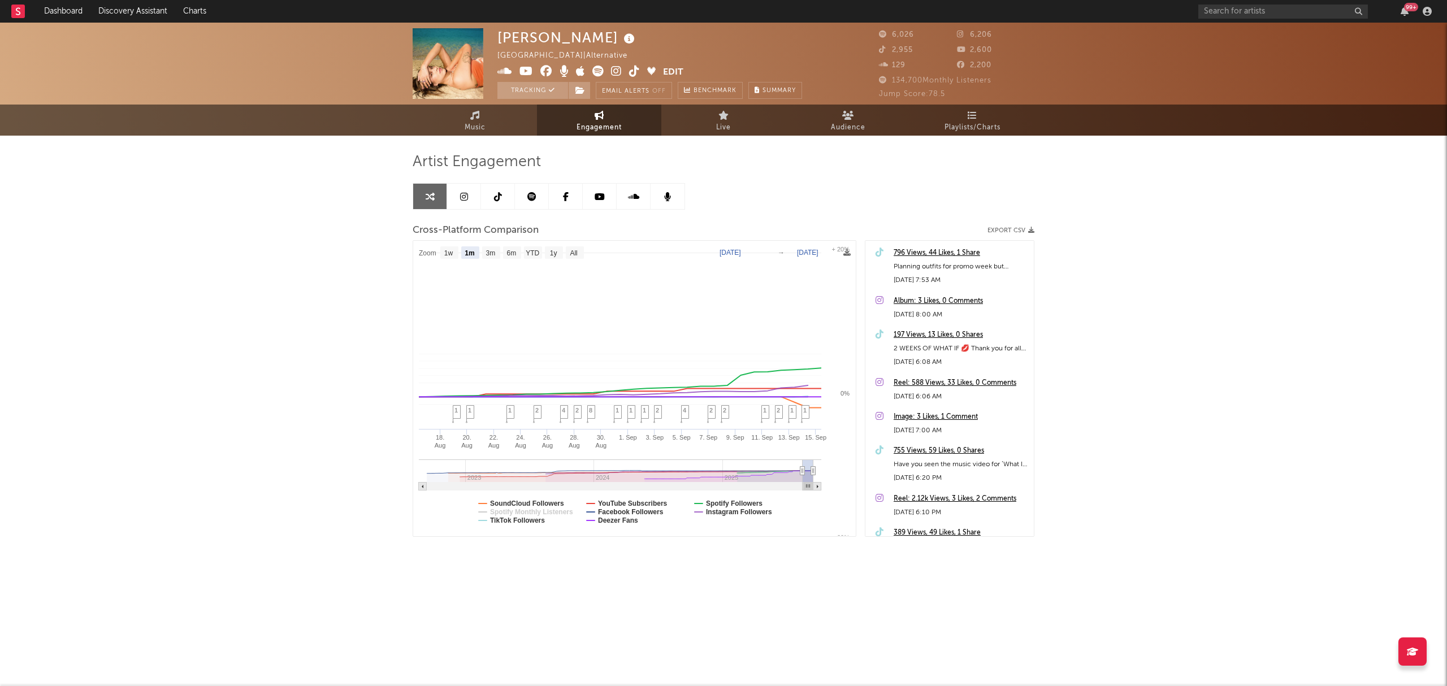
select select "1m"
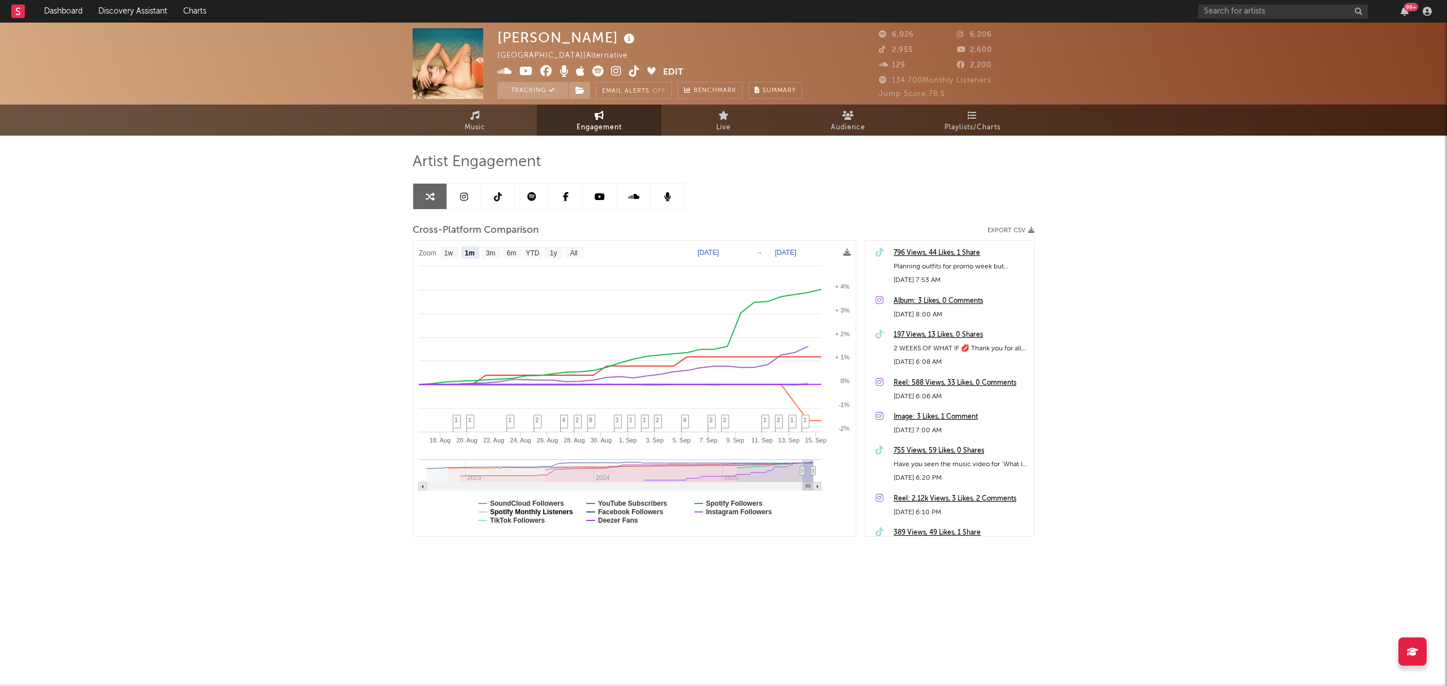
click at [556, 512] on text "Spotify Monthly Listeners" at bounding box center [531, 512] width 83 height 8
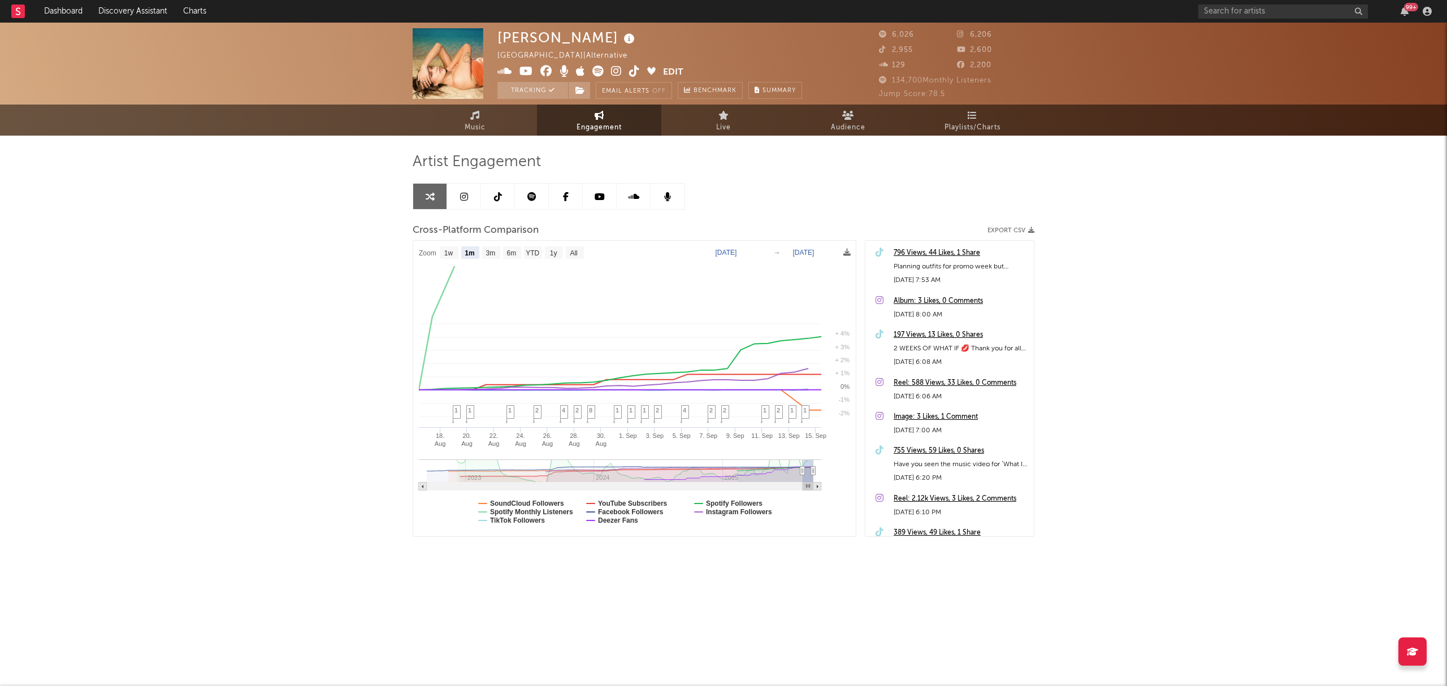
select select "1m"
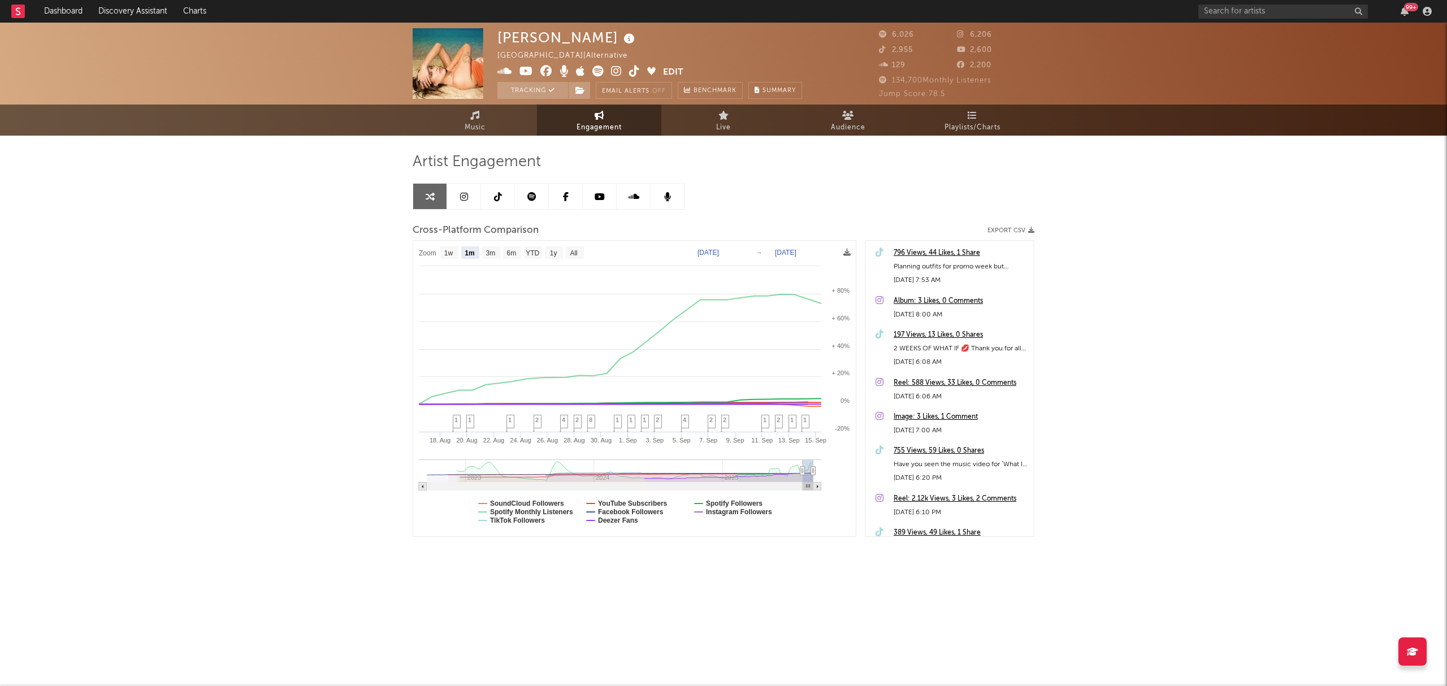
click at [465, 124] on span "Music" at bounding box center [475, 128] width 21 height 14
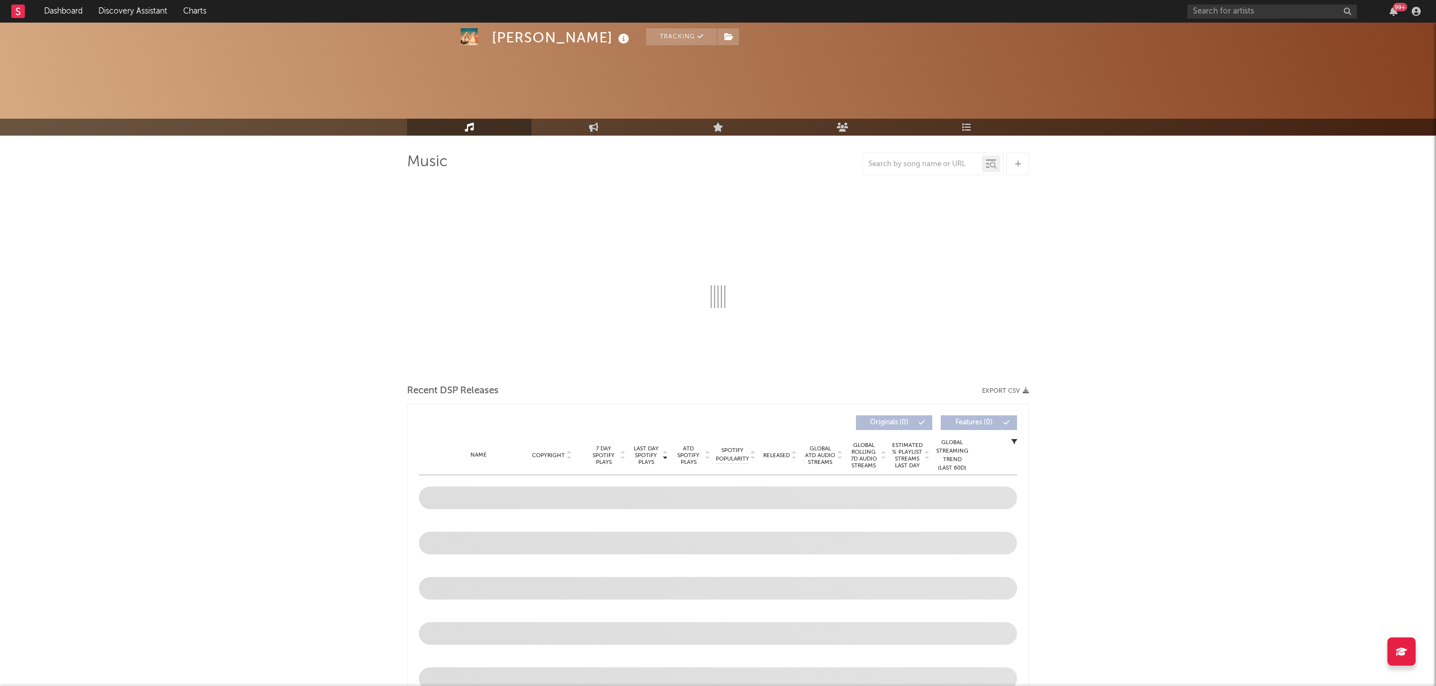
scroll to position [226, 0]
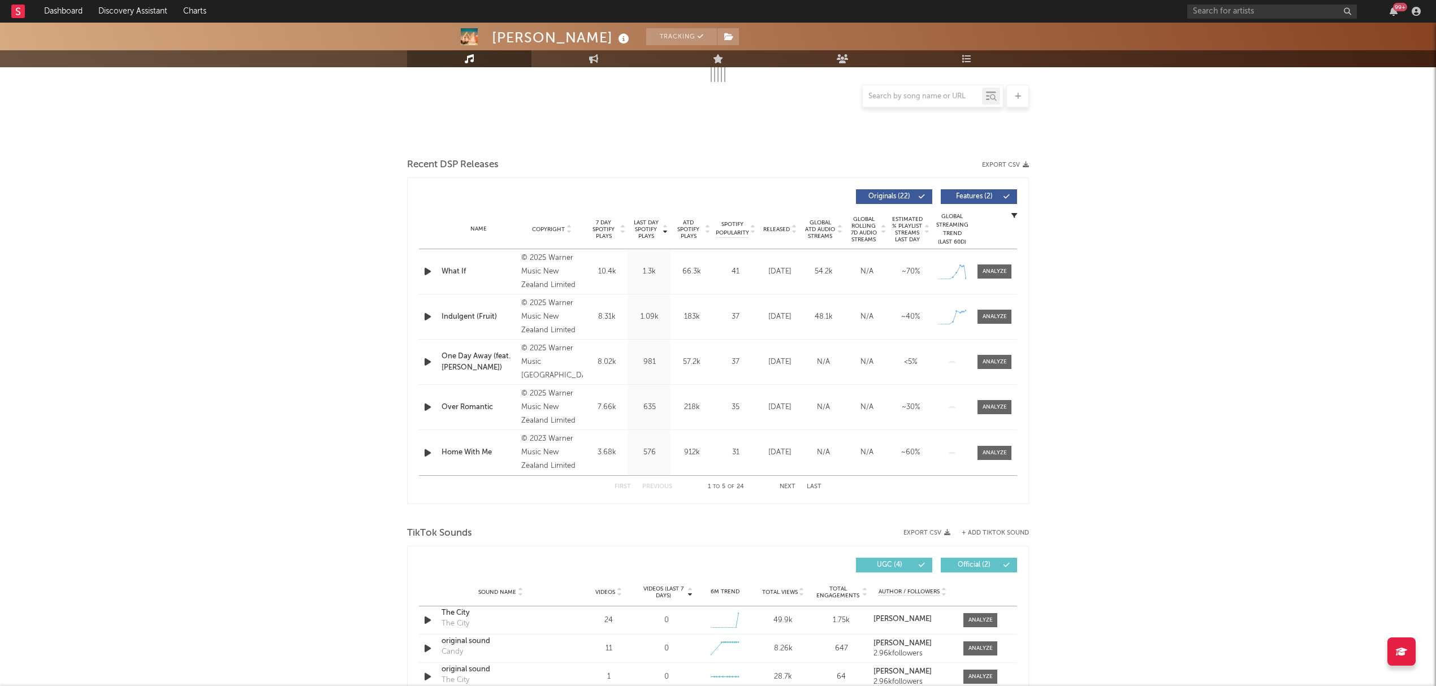
select select "6m"
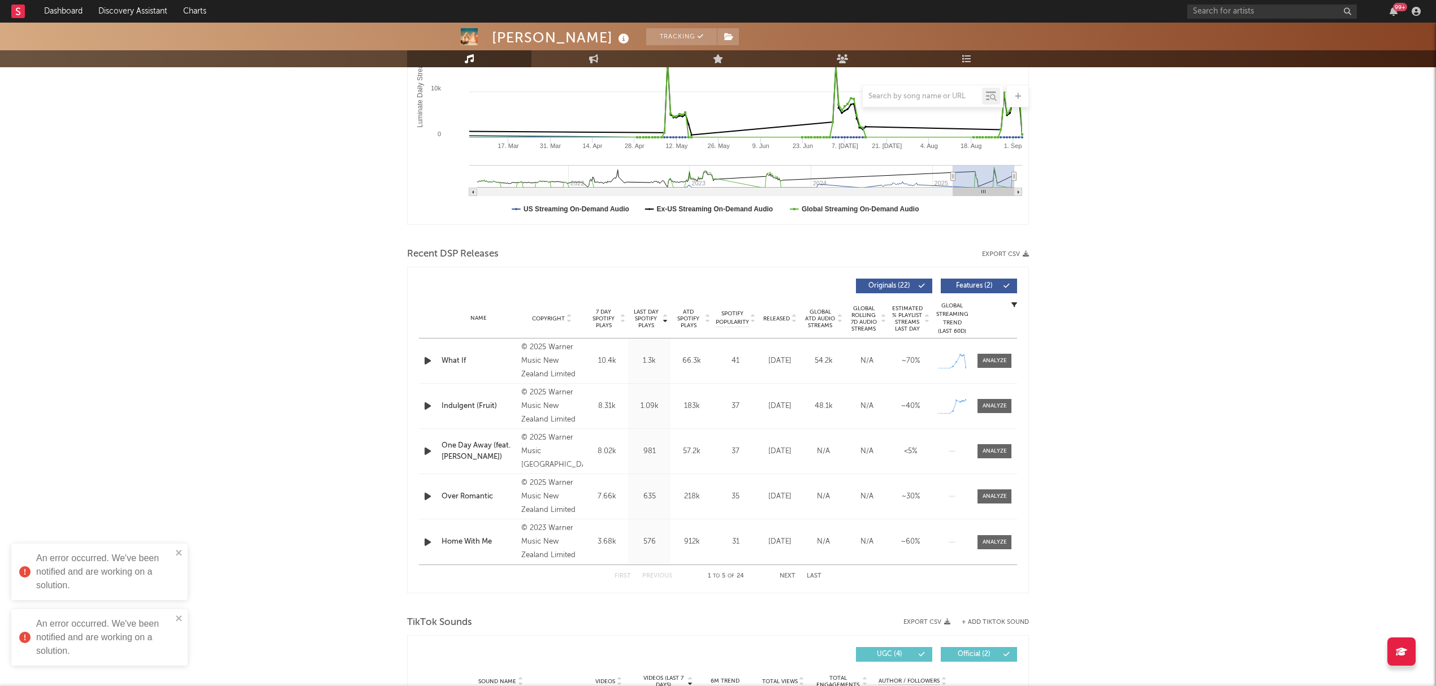
scroll to position [315, 0]
